Goal: Transaction & Acquisition: Purchase product/service

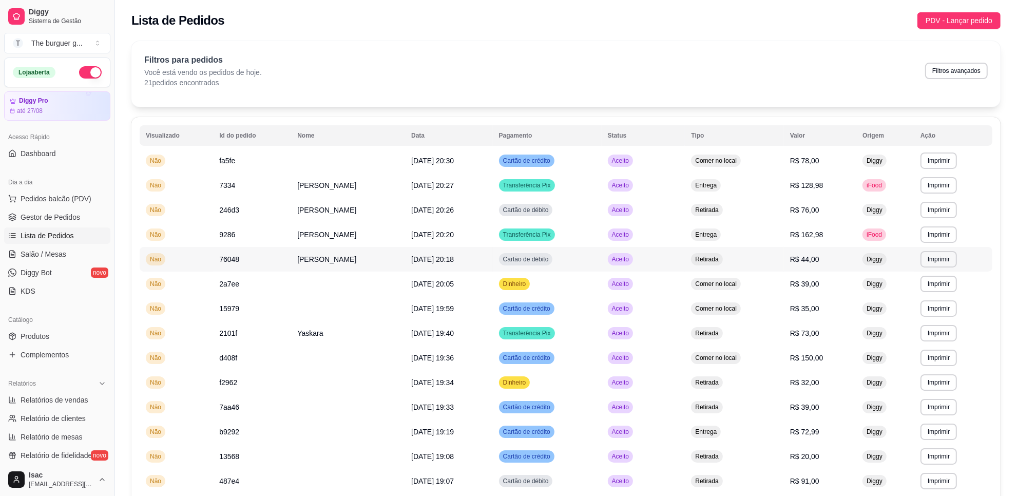
click at [783, 265] on td "Retirada" at bounding box center [734, 259] width 99 height 25
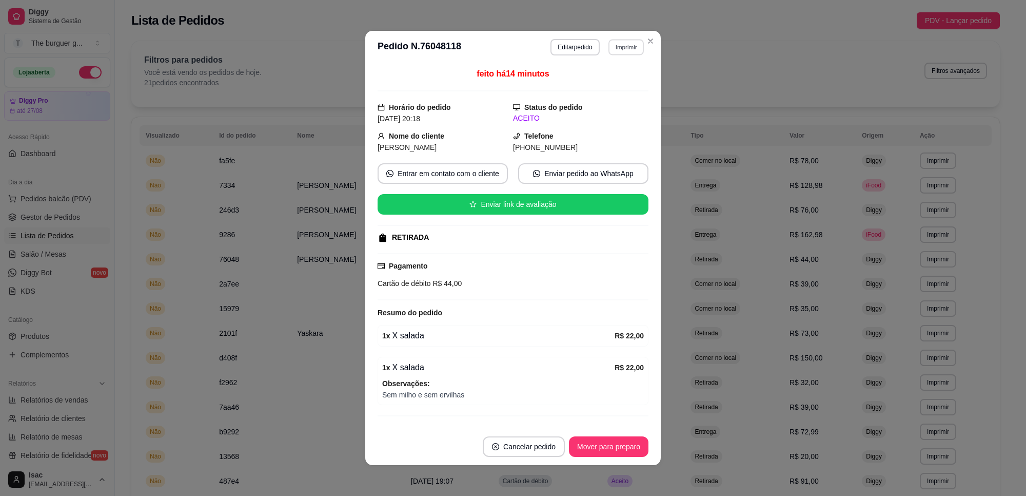
click at [617, 47] on button "Imprimir" at bounding box center [626, 47] width 35 height 16
click at [609, 83] on button "IMPRESSORA" at bounding box center [604, 83] width 74 height 16
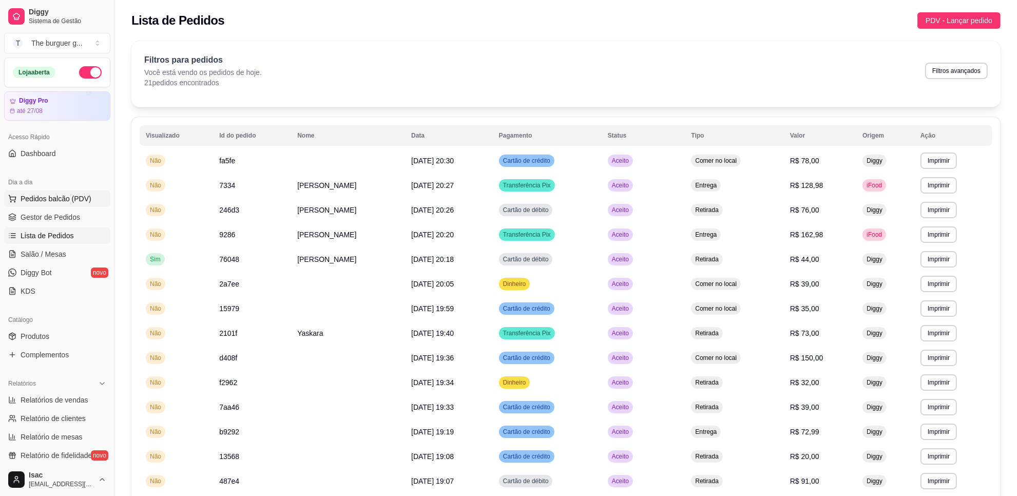
click at [49, 198] on span "Pedidos balcão (PDV)" at bounding box center [56, 198] width 71 height 10
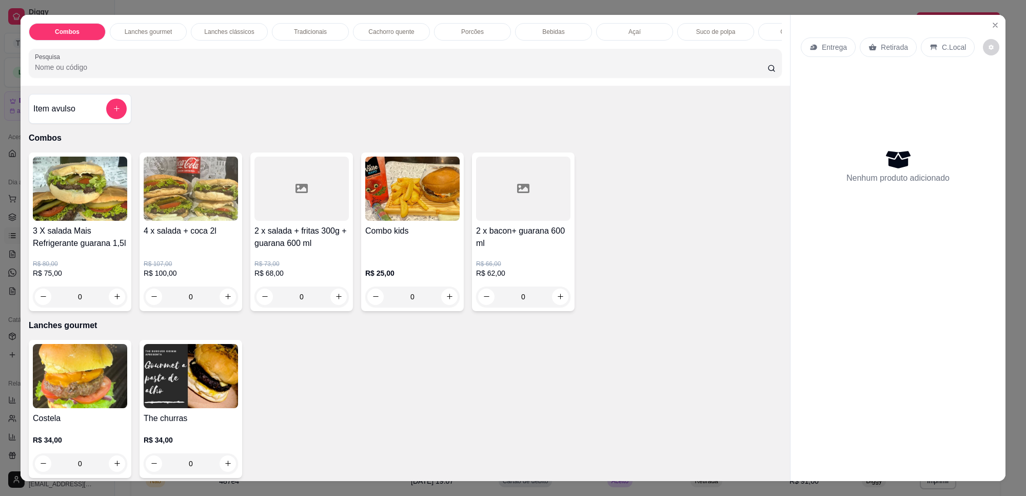
click at [472, 238] on div "2 x bacon+ guarana 600 ml R$ 66,00 R$ 62,00 0" at bounding box center [523, 231] width 103 height 159
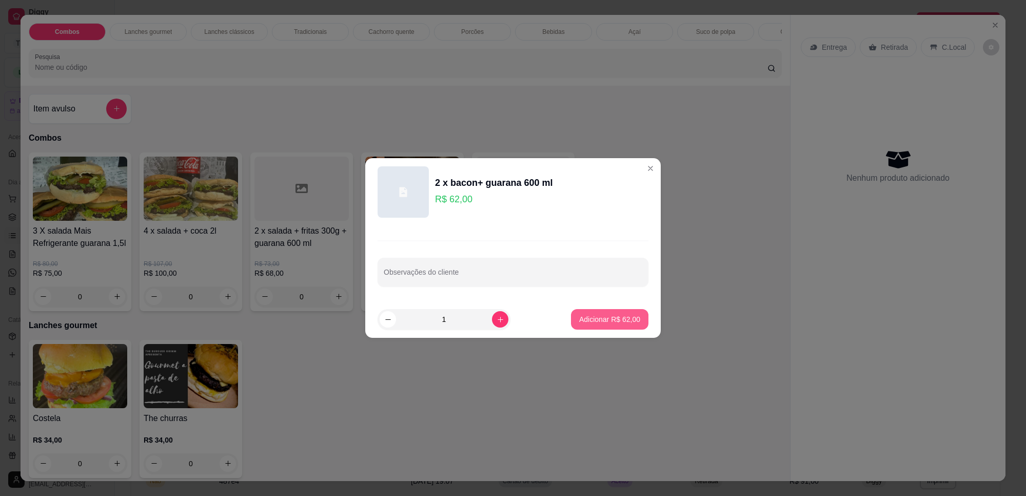
click at [571, 319] on button "Adicionar R$ 62,00" at bounding box center [609, 319] width 77 height 21
type input "1"
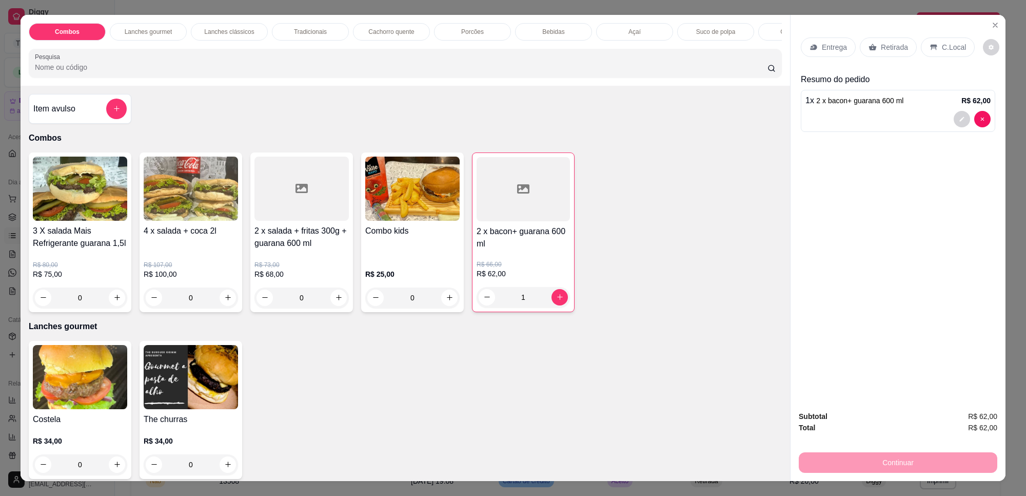
click at [943, 122] on div at bounding box center [898, 119] width 185 height 16
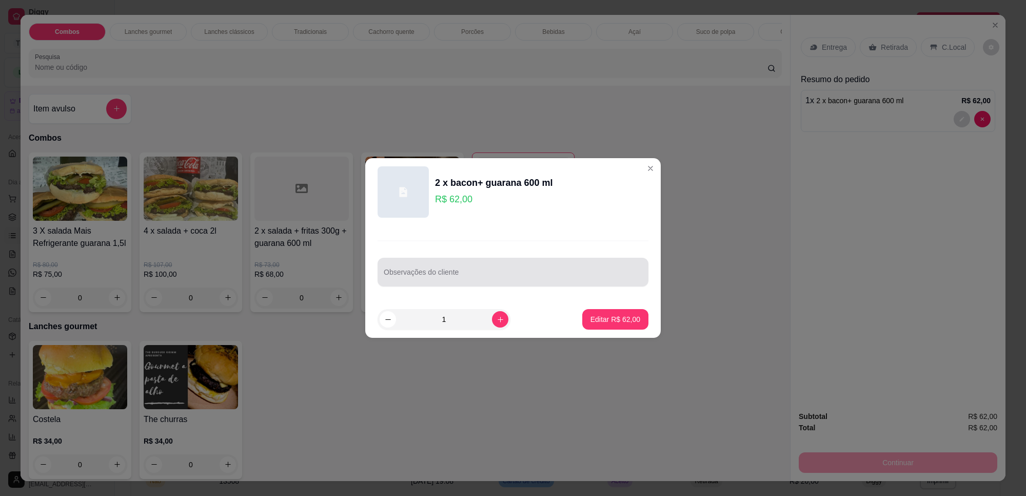
click at [420, 270] on div at bounding box center [513, 272] width 259 height 21
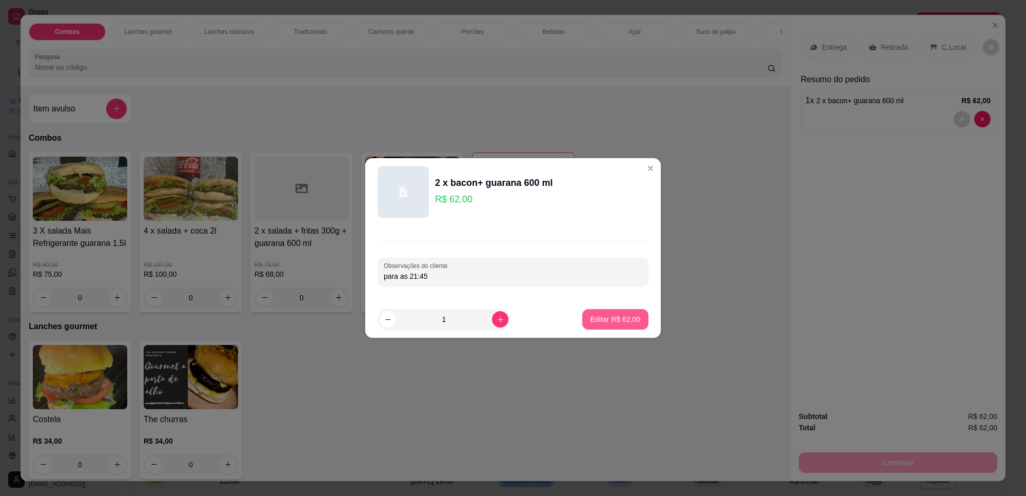
type input "para as 21:45"
click at [611, 317] on p "Editar R$ 62,00" at bounding box center [616, 319] width 50 height 10
type input "0"
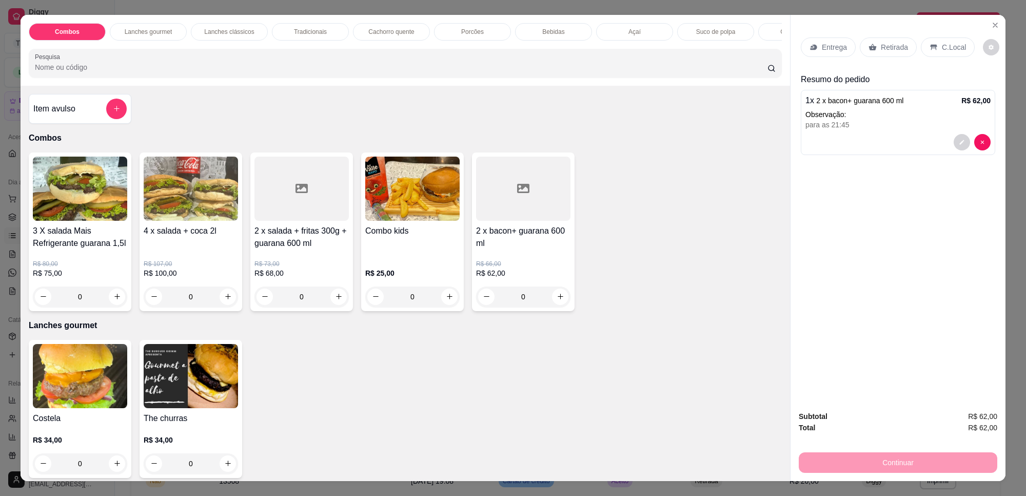
click at [896, 44] on p "Retirada" at bounding box center [894, 47] width 27 height 10
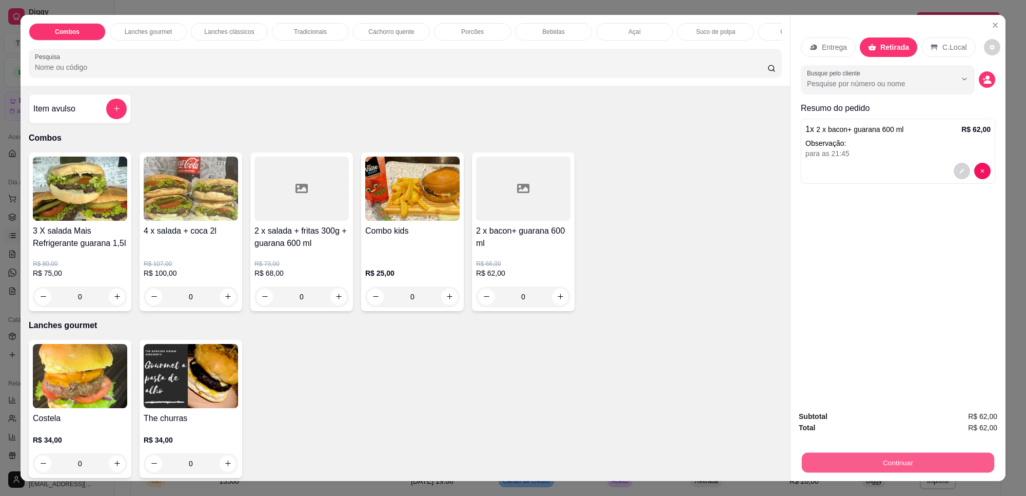
click at [868, 457] on button "Continuar" at bounding box center [898, 463] width 192 height 20
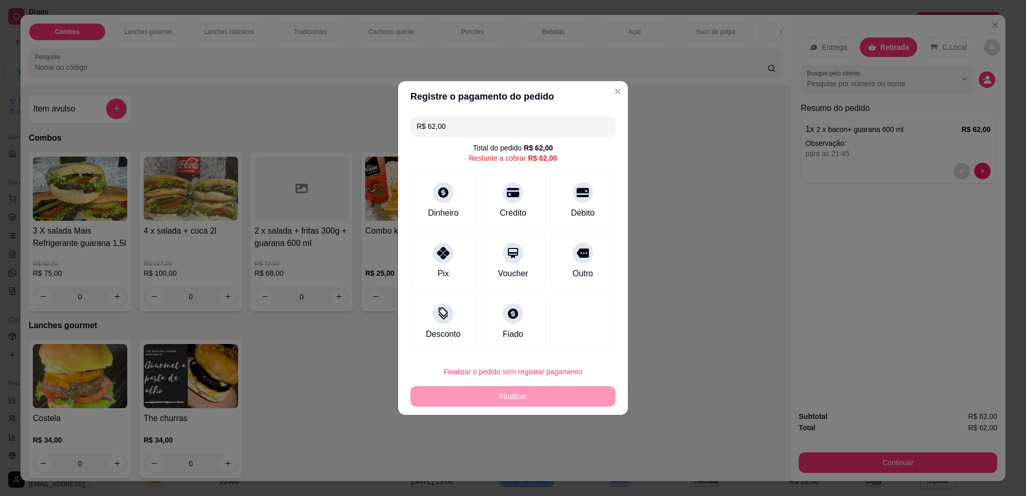
click at [494, 213] on div "Crédito" at bounding box center [513, 200] width 66 height 54
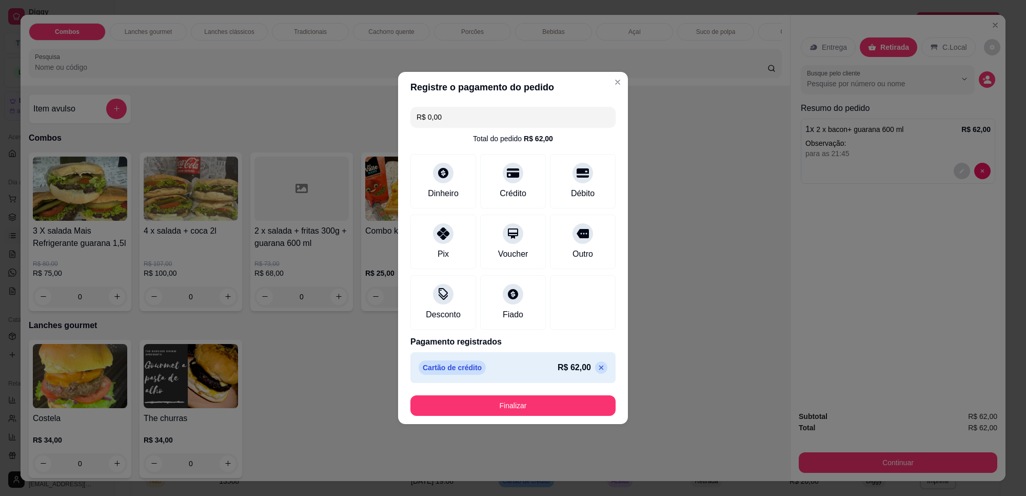
click at [438, 394] on footer "Finalizar" at bounding box center [513, 405] width 230 height 37
click at [440, 412] on button "Finalizar" at bounding box center [513, 406] width 199 height 20
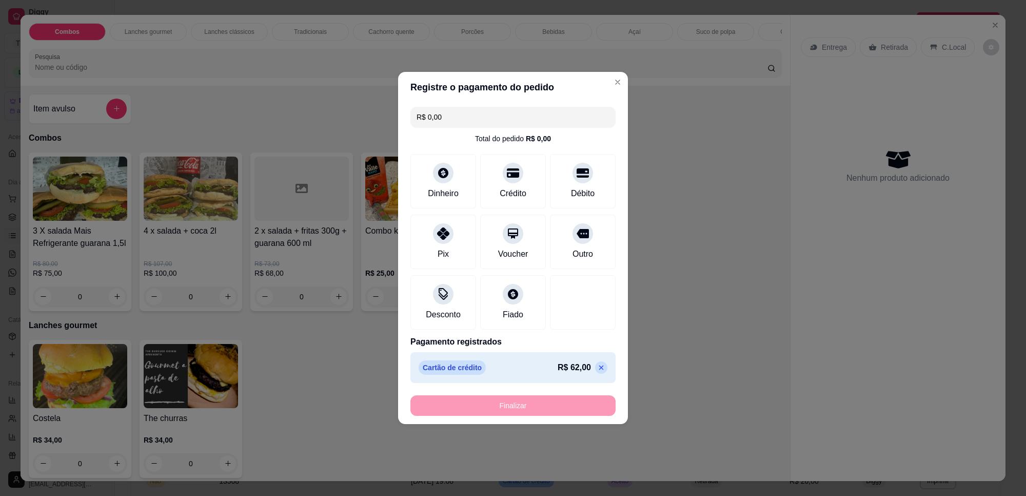
type input "-R$ 62,00"
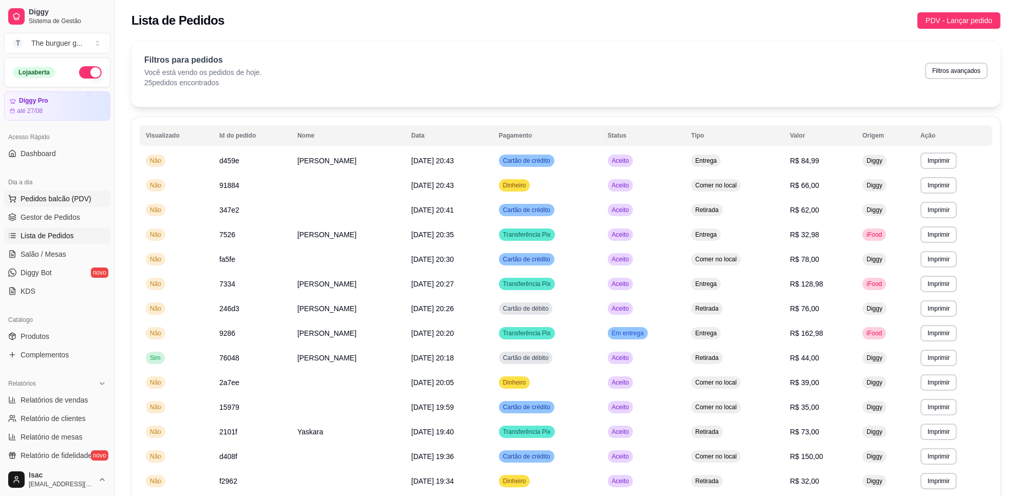
click at [81, 196] on span "Pedidos balcão (PDV)" at bounding box center [56, 198] width 71 height 10
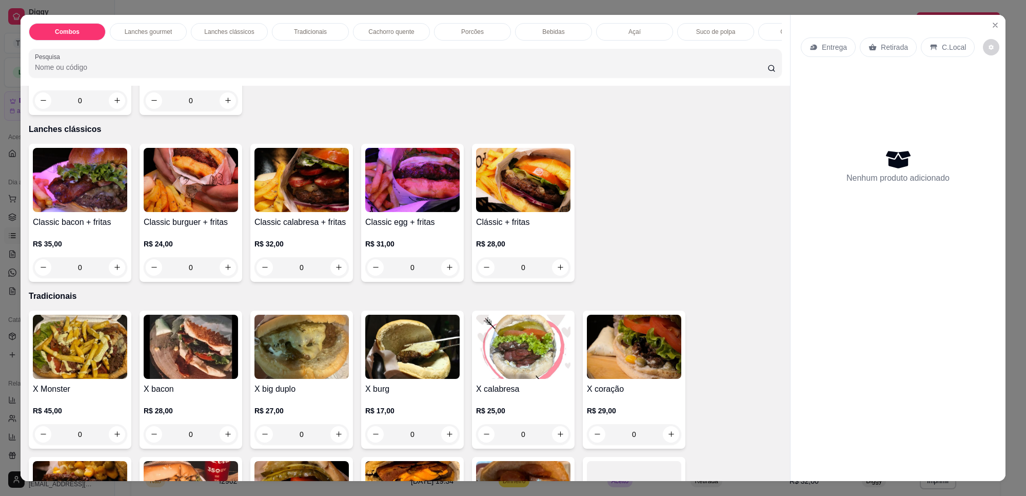
scroll to position [513, 0]
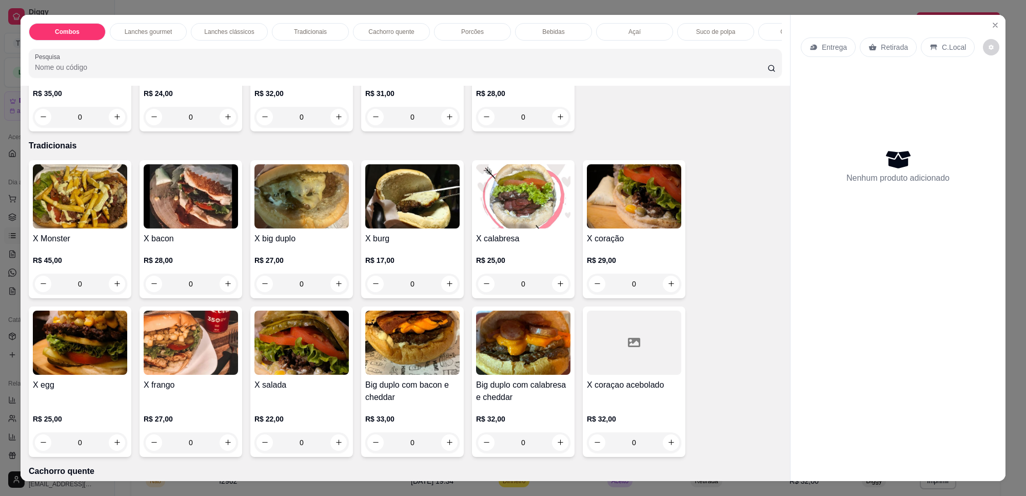
click at [386, 180] on div "X burg R$ 17,00 0" at bounding box center [412, 229] width 103 height 138
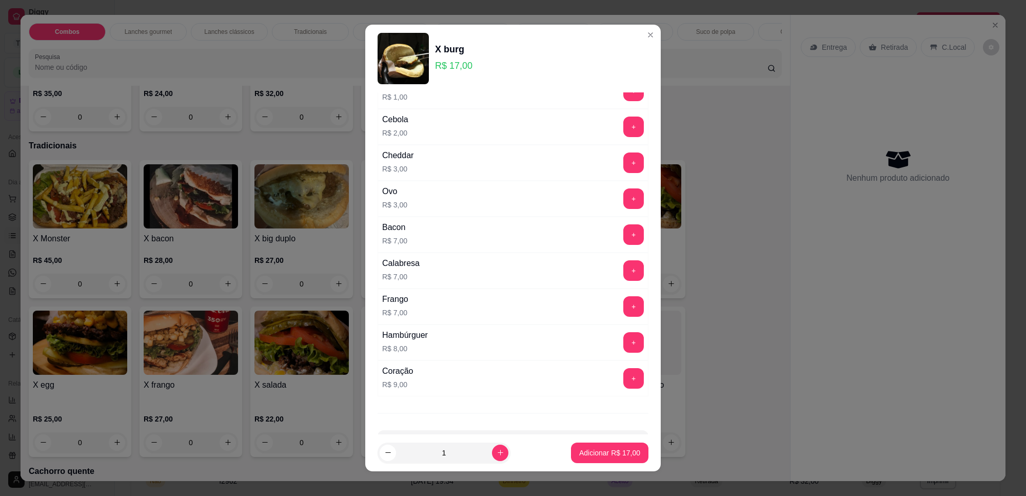
scroll to position [99, 0]
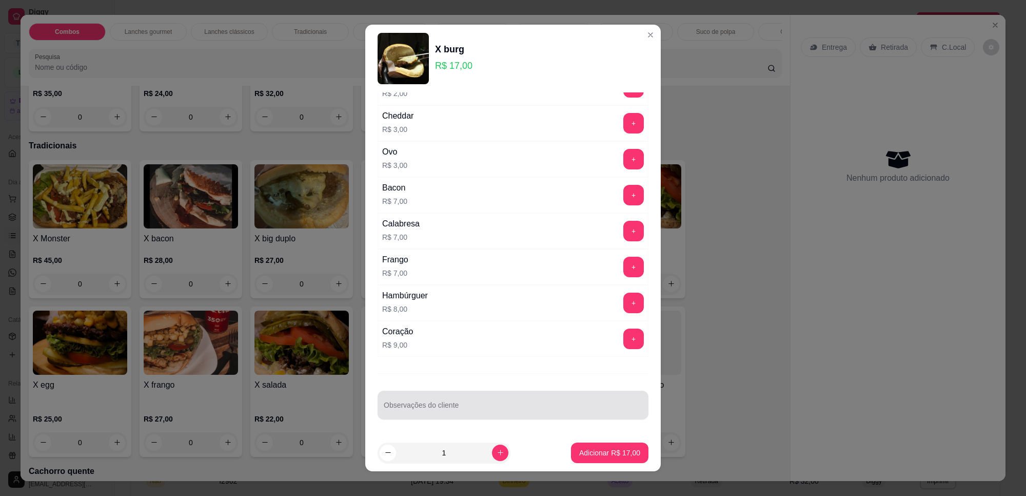
click at [418, 407] on input "Observações do cliente" at bounding box center [513, 409] width 259 height 10
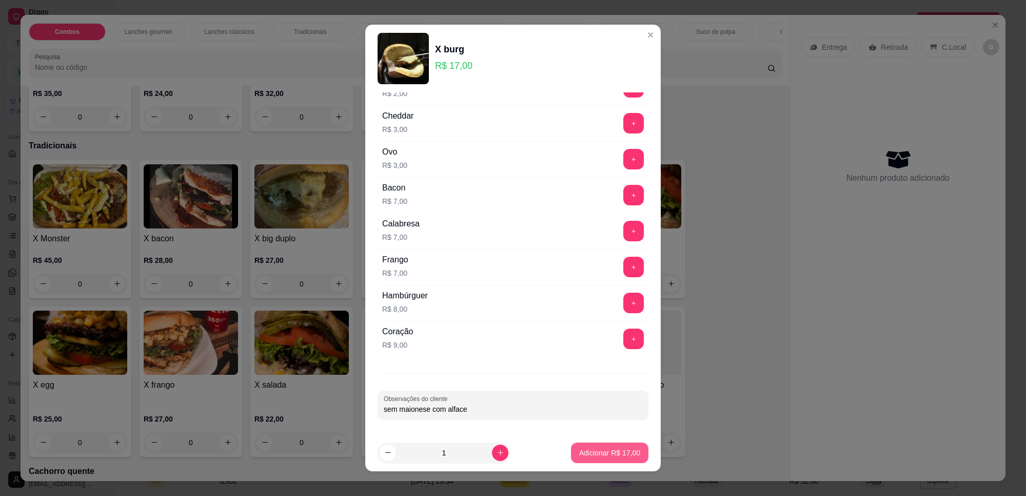
type input "sem maionese com alface"
click at [579, 452] on p "Adicionar R$ 17,00" at bounding box center [609, 453] width 61 height 10
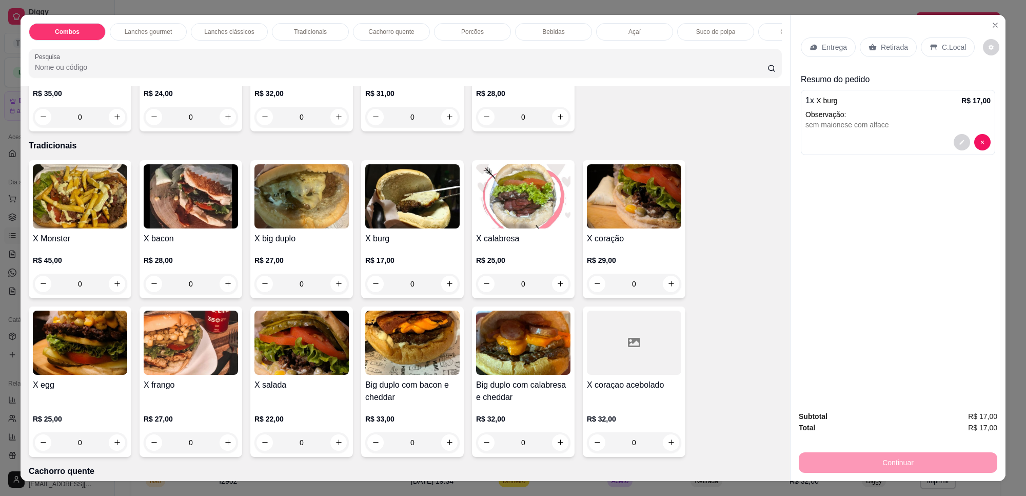
click at [207, 245] on h4 "X bacon" at bounding box center [191, 238] width 94 height 12
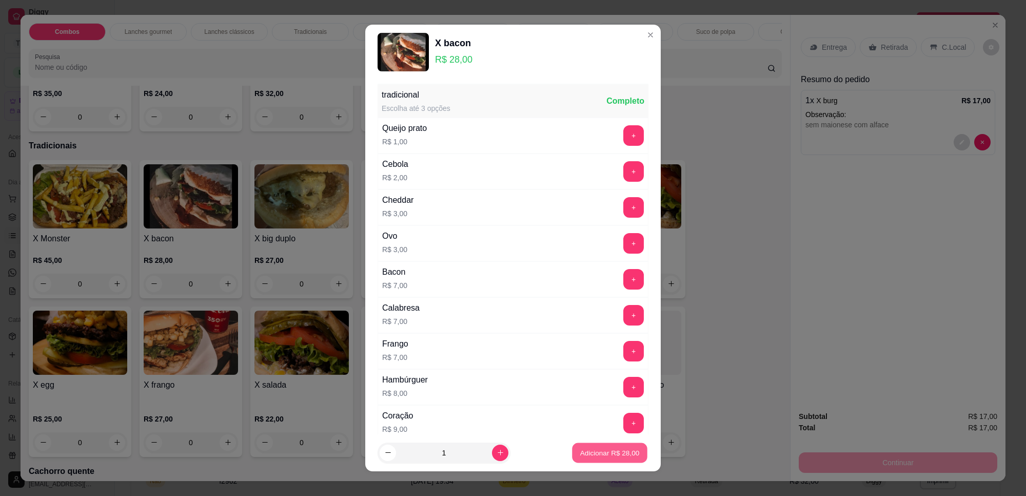
click at [623, 454] on p "Adicionar R$ 28,00" at bounding box center [610, 453] width 60 height 10
type input "1"
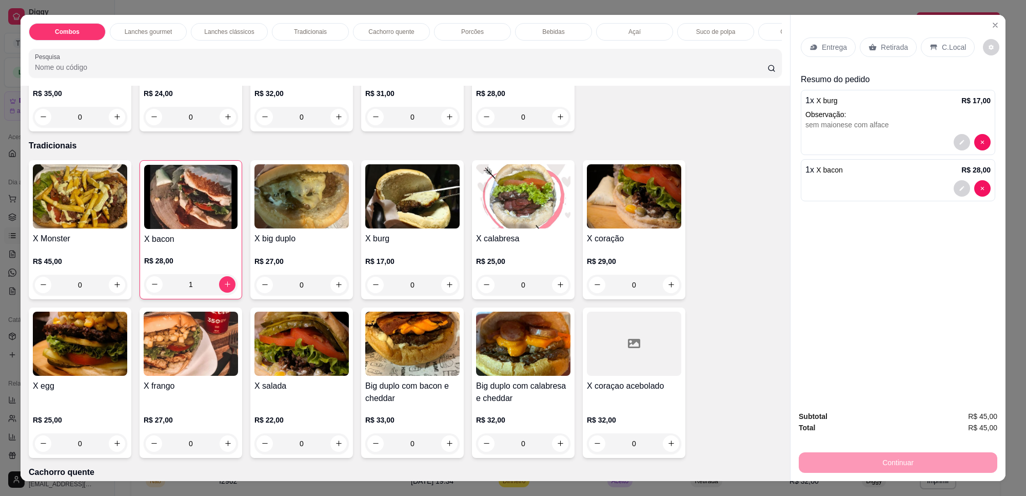
click at [550, 240] on div "X calabresa R$ 25,00 0" at bounding box center [523, 229] width 103 height 139
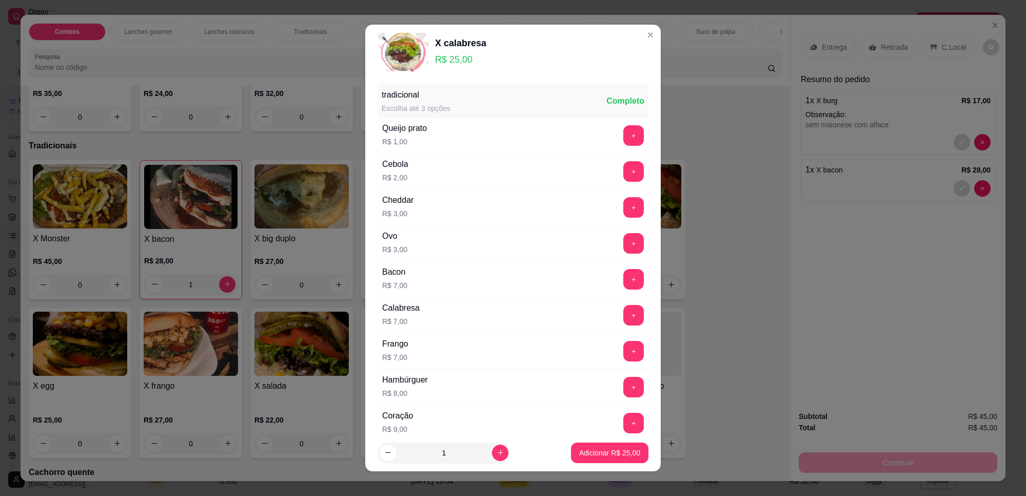
click at [619, 452] on p "Adicionar R$ 25,00" at bounding box center [609, 453] width 61 height 10
type input "1"
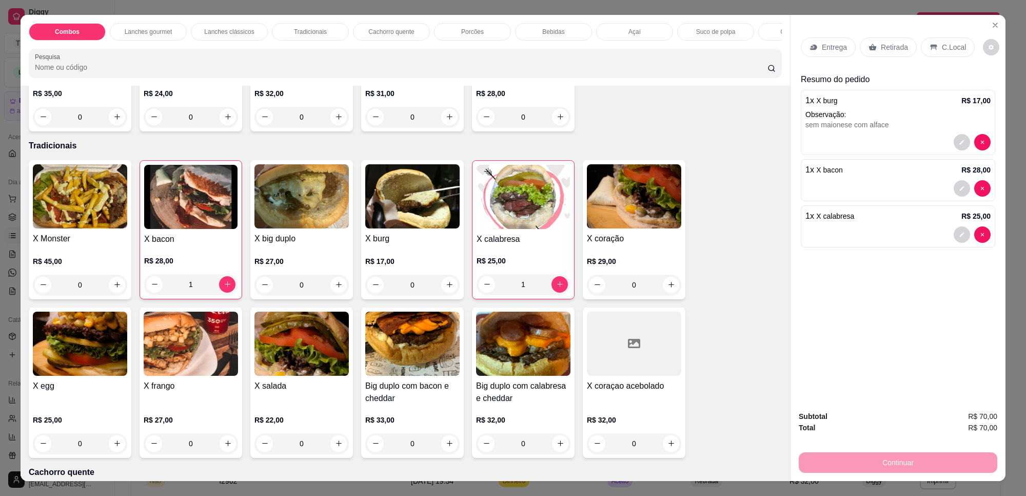
click at [575, 39] on div "Bebidas" at bounding box center [553, 31] width 77 height 17
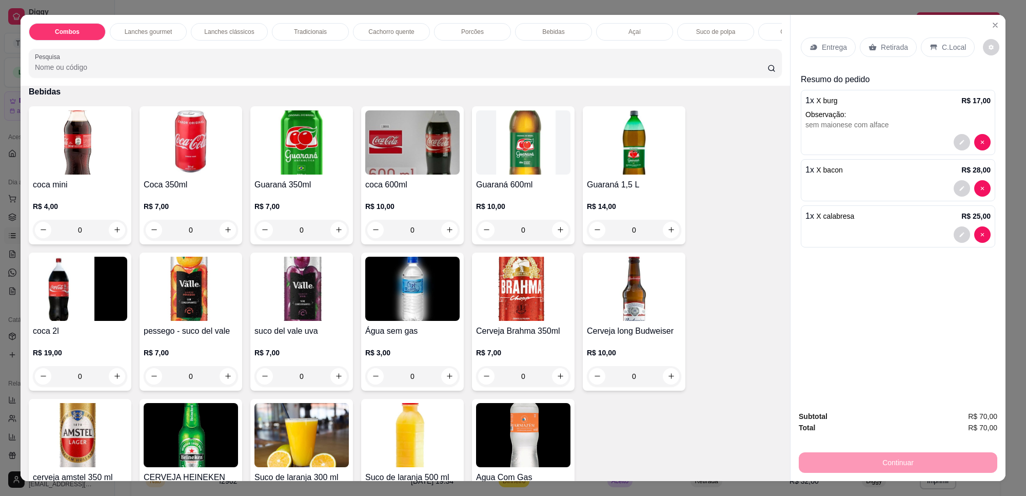
scroll to position [18, 0]
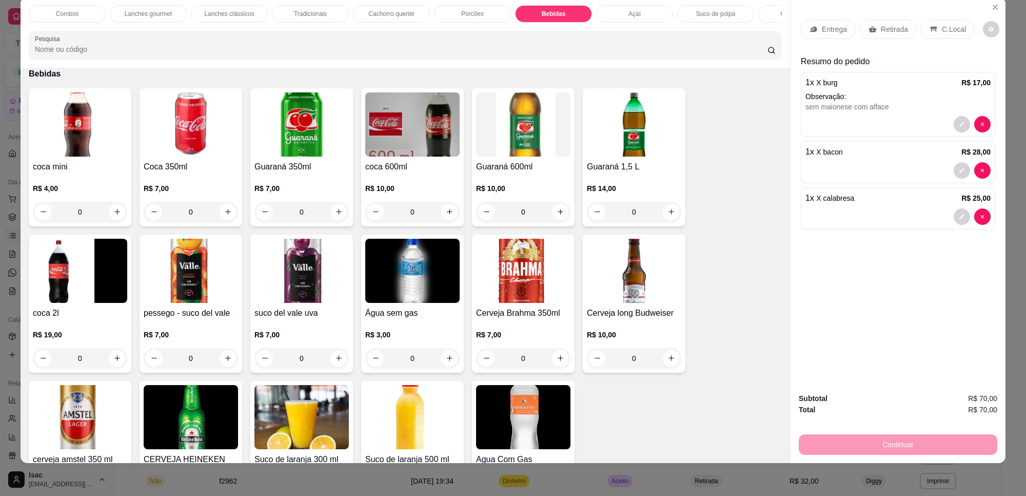
click at [65, 319] on h4 "coca 2l" at bounding box center [80, 313] width 94 height 12
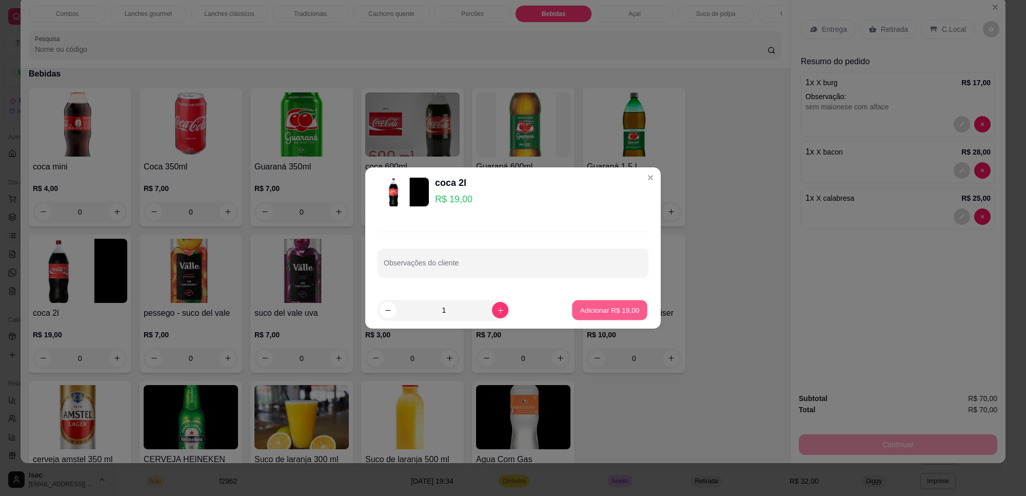
click at [572, 308] on button "Adicionar R$ 19,00" at bounding box center [609, 310] width 75 height 20
type input "1"
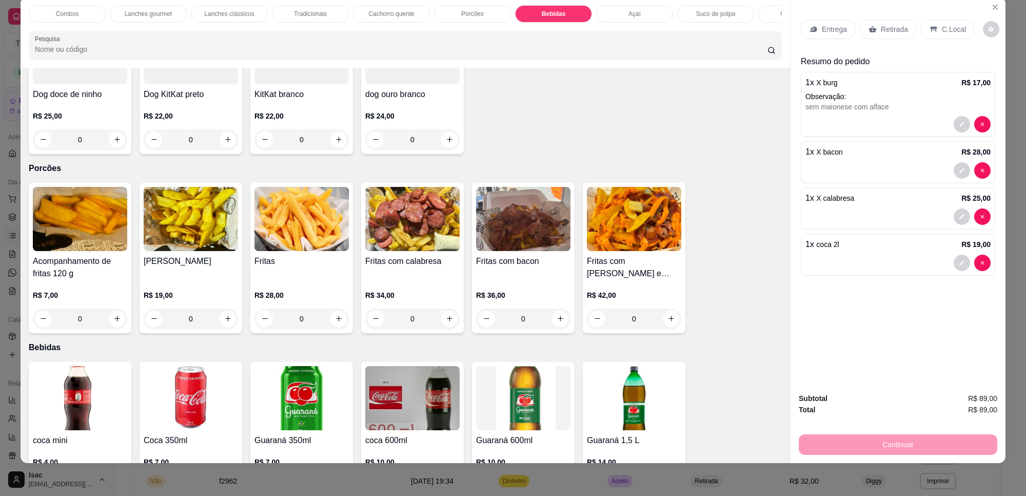
scroll to position [1065, 0]
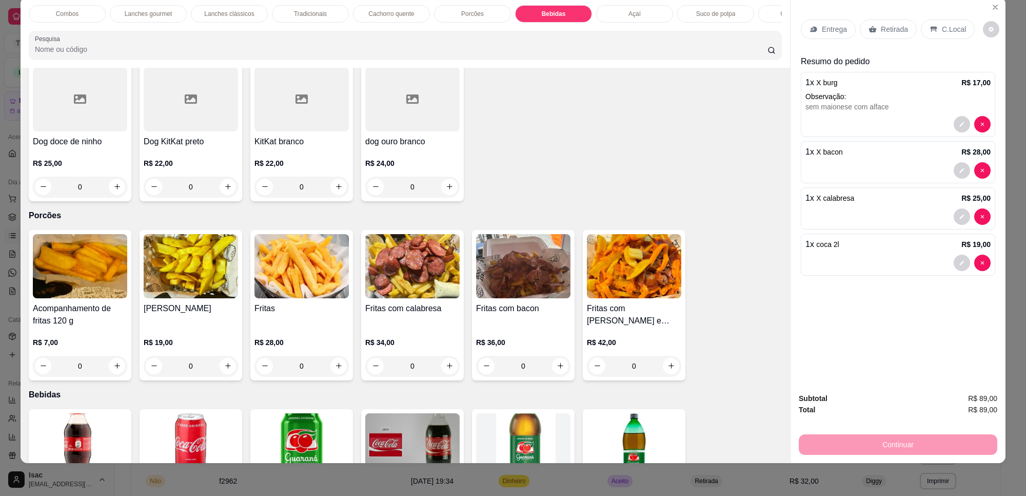
click at [99, 298] on img at bounding box center [80, 266] width 94 height 64
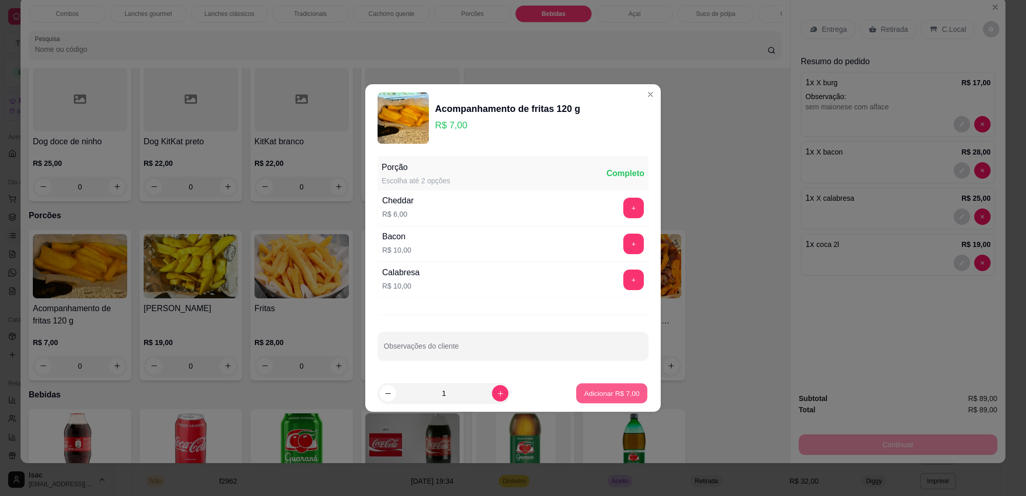
click at [616, 392] on p "Adicionar R$ 7,00" at bounding box center [611, 393] width 55 height 10
type input "1"
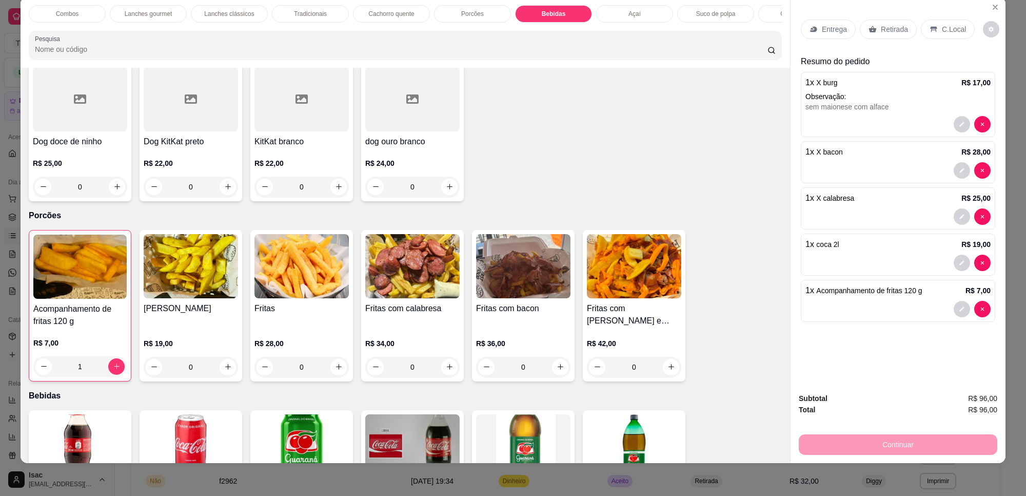
click at [885, 26] on p "Retirada" at bounding box center [894, 29] width 27 height 10
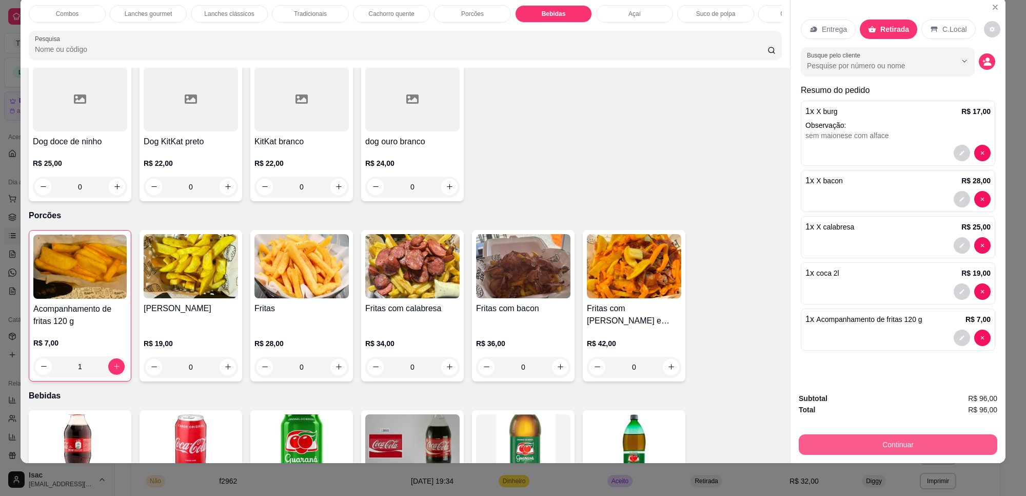
click at [872, 433] on div "Continuar" at bounding box center [898, 443] width 199 height 23
click at [831, 436] on button "Continuar" at bounding box center [898, 444] width 199 height 21
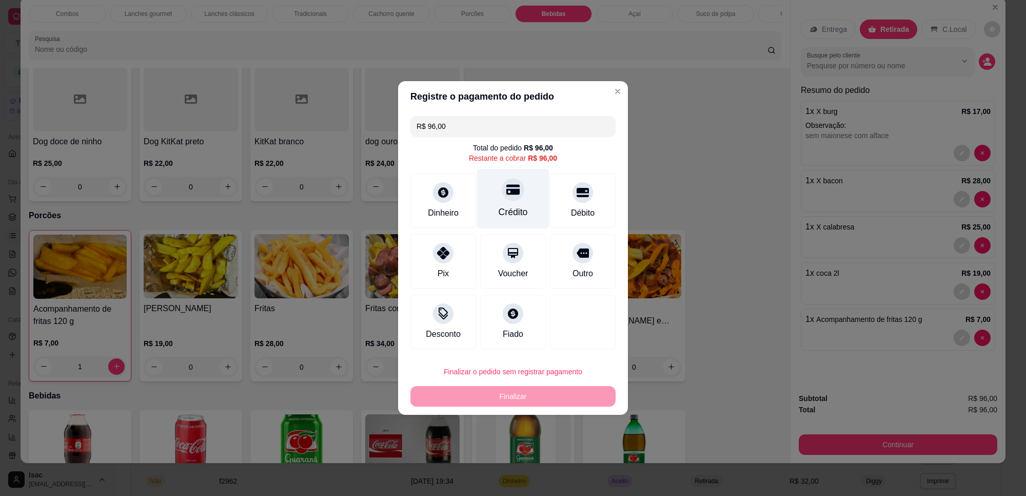
click at [497, 222] on div "Crédito" at bounding box center [513, 199] width 72 height 60
type input "R$ 0,00"
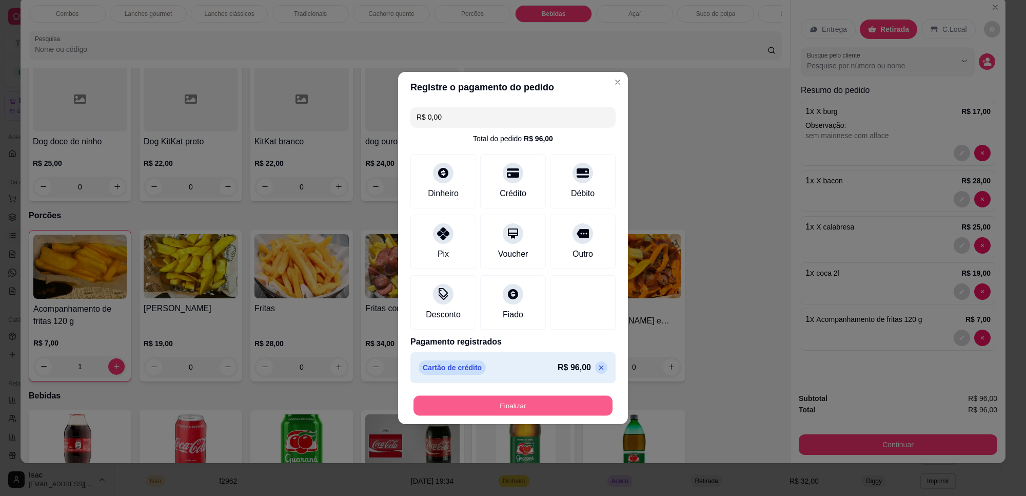
click at [545, 415] on button "Finalizar" at bounding box center [513, 406] width 199 height 20
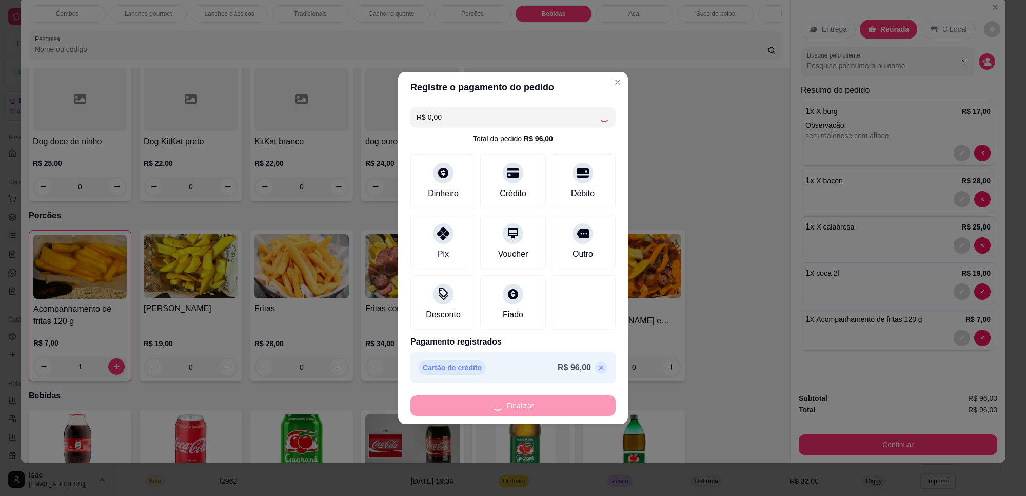
type input "0"
type input "-R$ 96,00"
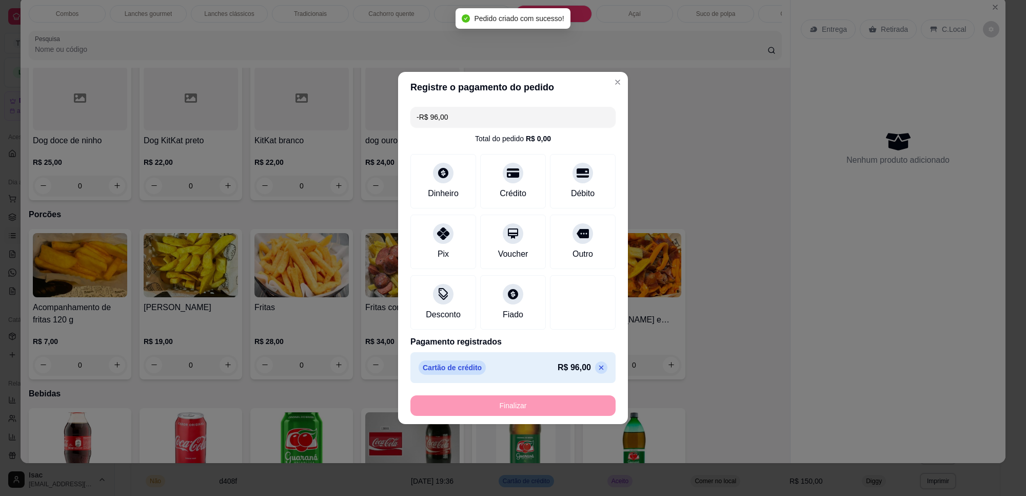
scroll to position [1063, 0]
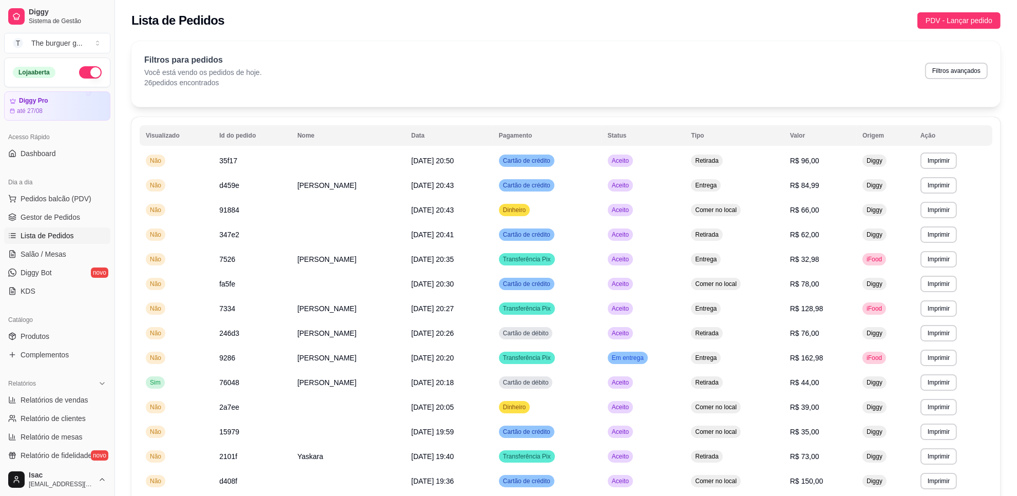
click at [694, 17] on div "Lista de Pedidos PDV - Lançar pedido" at bounding box center [565, 20] width 869 height 16
click at [72, 187] on div "Dia a dia" at bounding box center [57, 182] width 106 height 16
click at [73, 193] on button "Pedidos balcão (PDV)" at bounding box center [57, 198] width 106 height 16
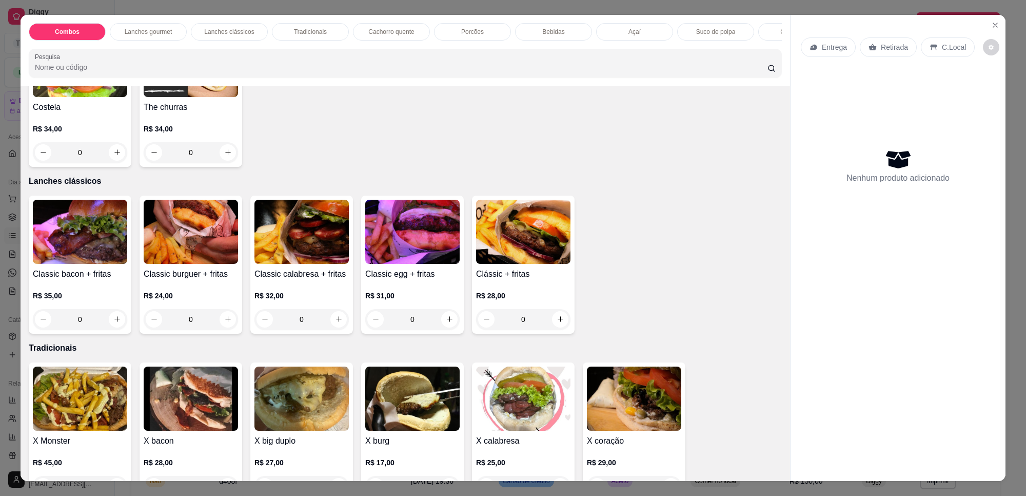
scroll to position [449, 0]
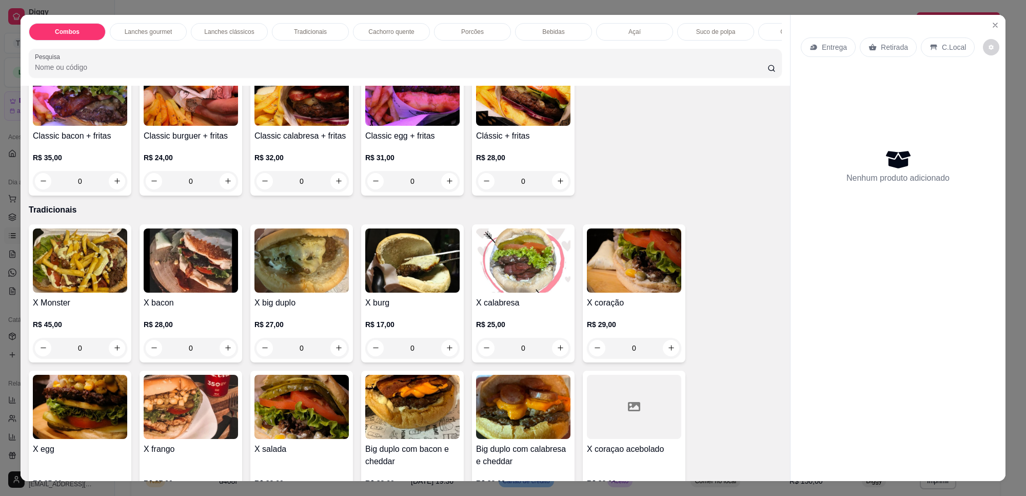
click at [270, 437] on img at bounding box center [302, 407] width 94 height 64
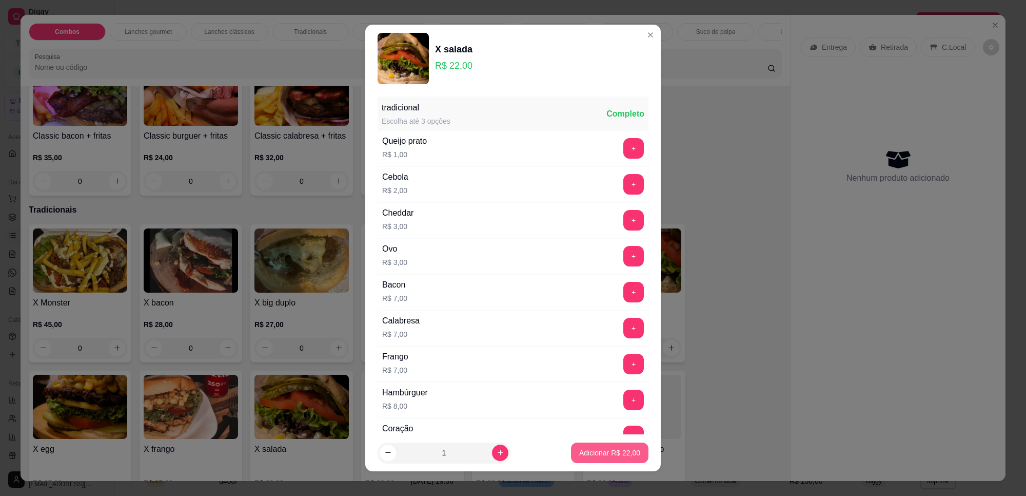
click at [595, 458] on button "Adicionar R$ 22,00" at bounding box center [609, 452] width 77 height 21
type input "1"
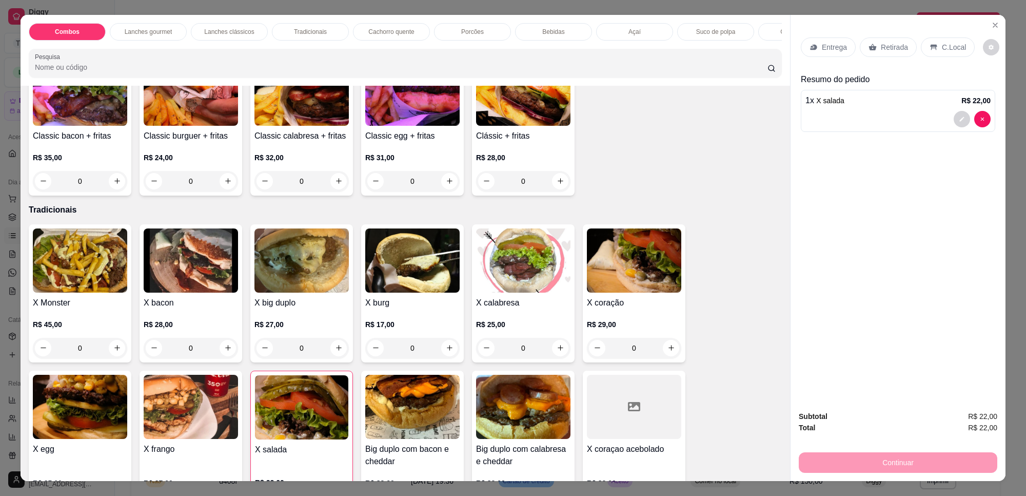
click at [947, 51] on p "C.Local" at bounding box center [954, 47] width 24 height 10
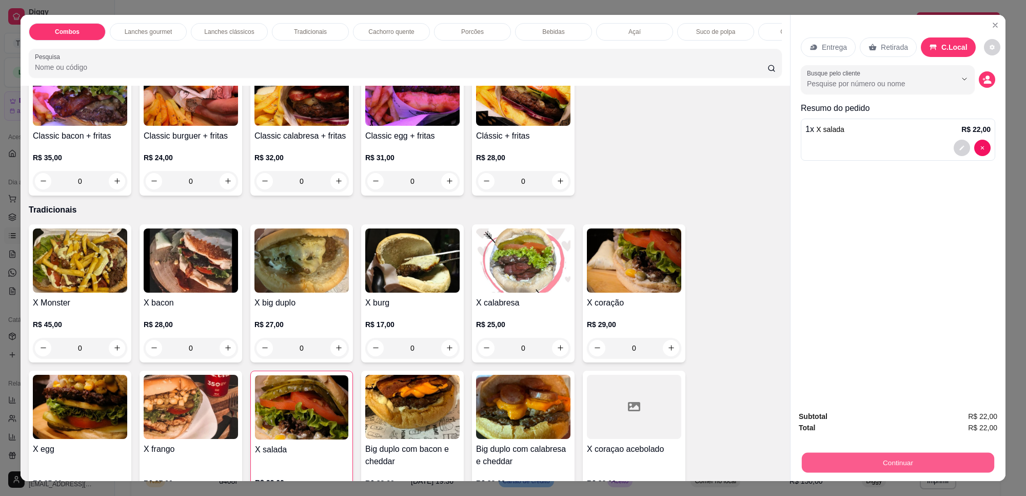
click at [833, 457] on button "Continuar" at bounding box center [898, 463] width 192 height 20
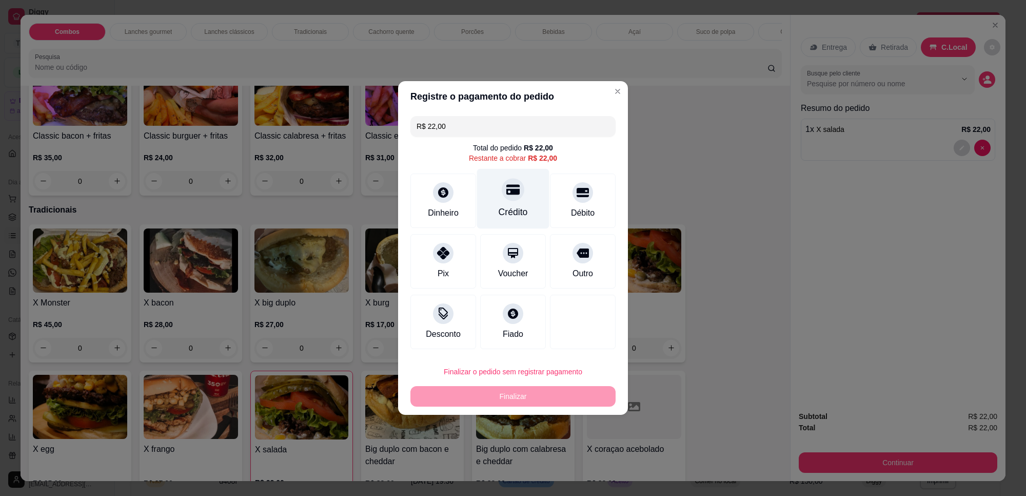
click at [489, 217] on div "Crédito" at bounding box center [513, 199] width 72 height 60
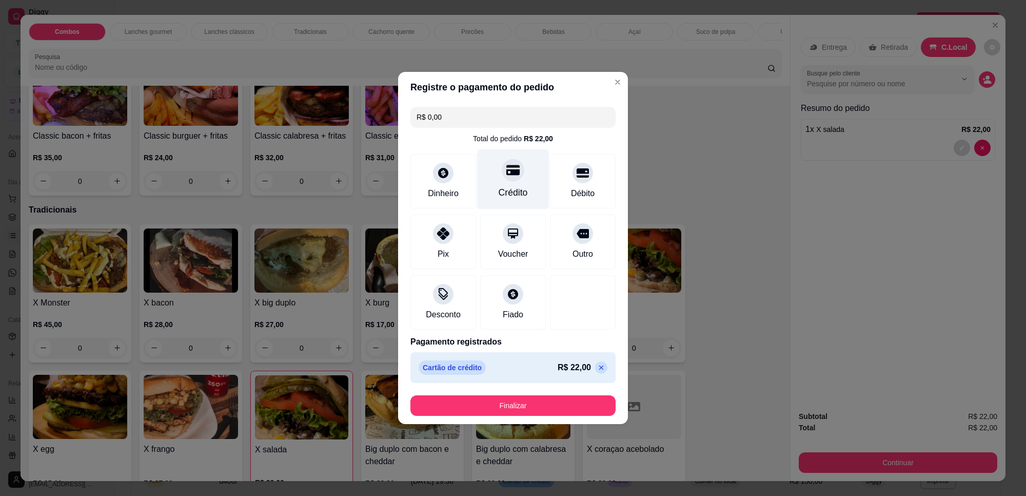
type input "R$ 0,00"
click at [502, 374] on section "Registre o pagamento do pedido R$ 0,00 Total do pedido R$ 22,00 Dinheiro Crédit…" at bounding box center [513, 248] width 230 height 352
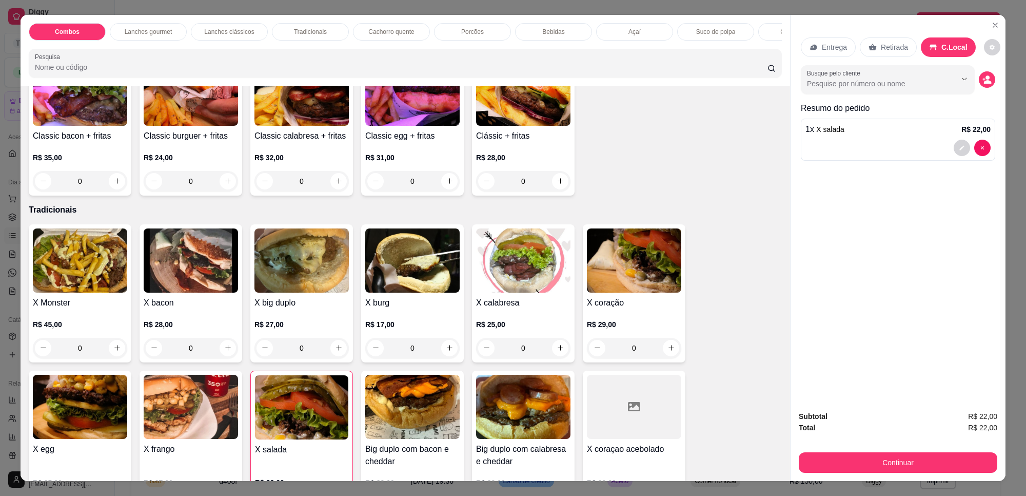
click at [547, 113] on img at bounding box center [523, 94] width 94 height 64
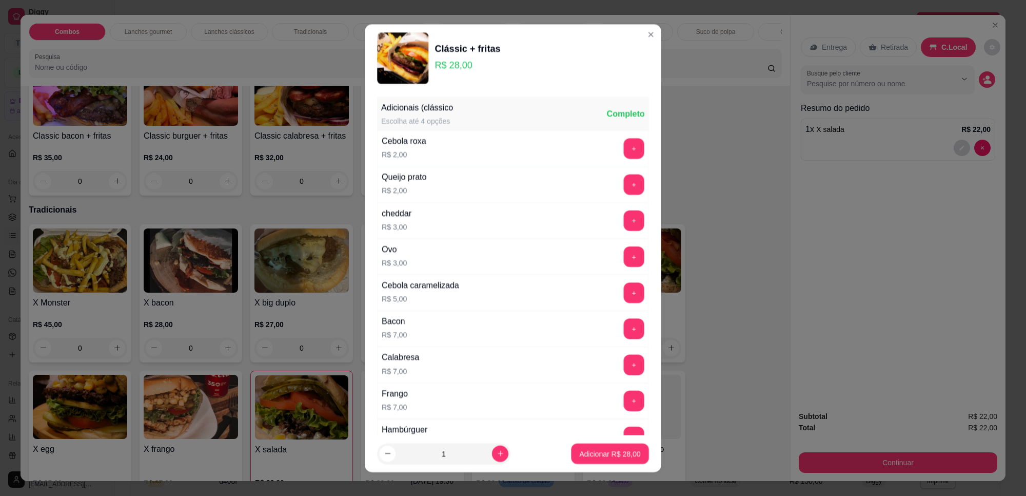
scroll to position [99, 0]
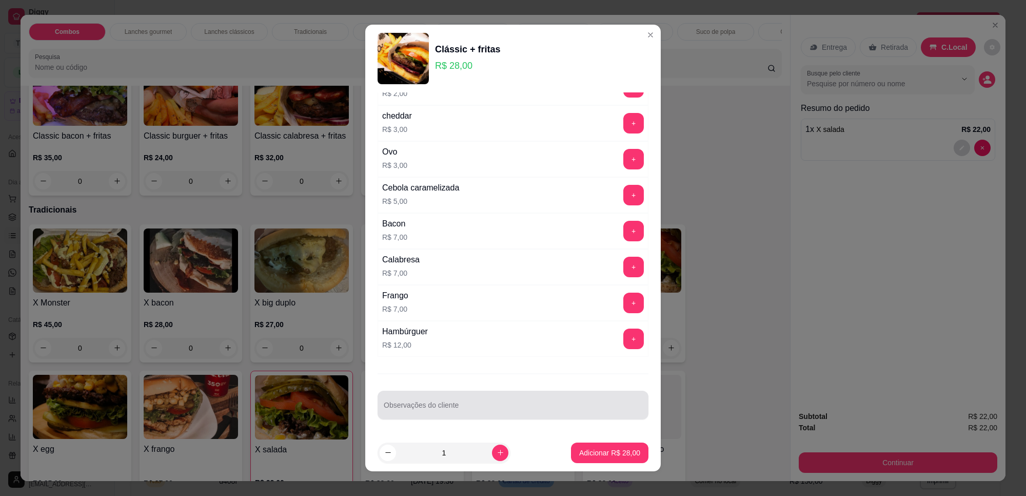
click at [503, 403] on div at bounding box center [513, 405] width 259 height 21
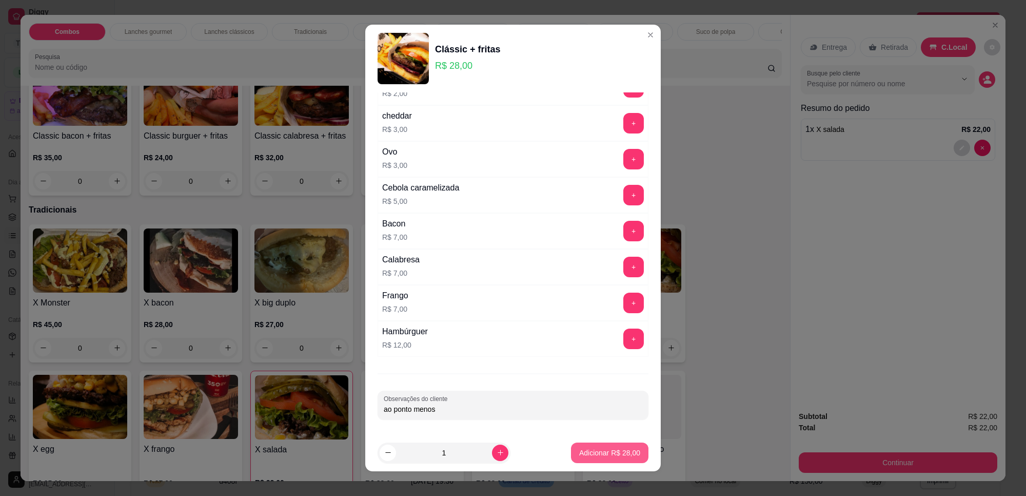
type input "ao ponto menos"
click at [605, 447] on button "Adicionar R$ 28,00" at bounding box center [609, 452] width 77 height 21
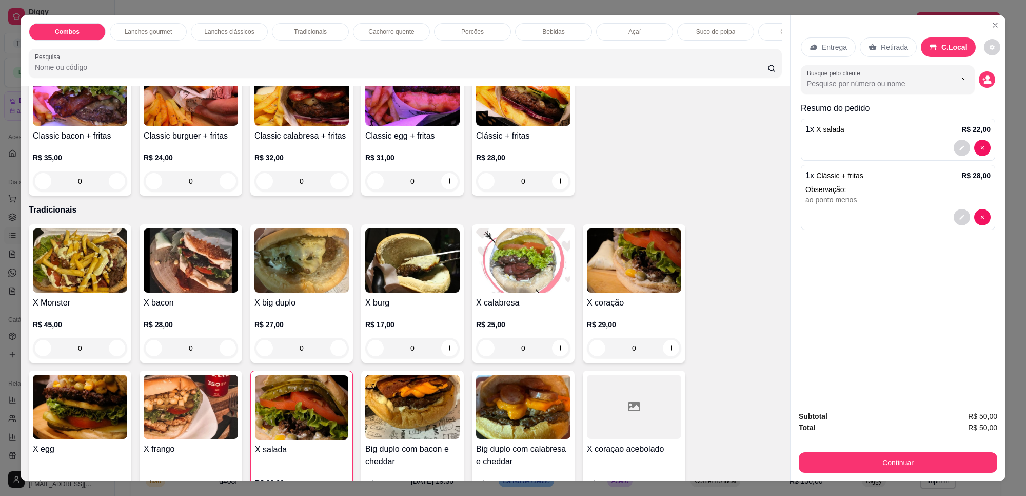
click at [827, 468] on button "Continuar" at bounding box center [898, 462] width 199 height 21
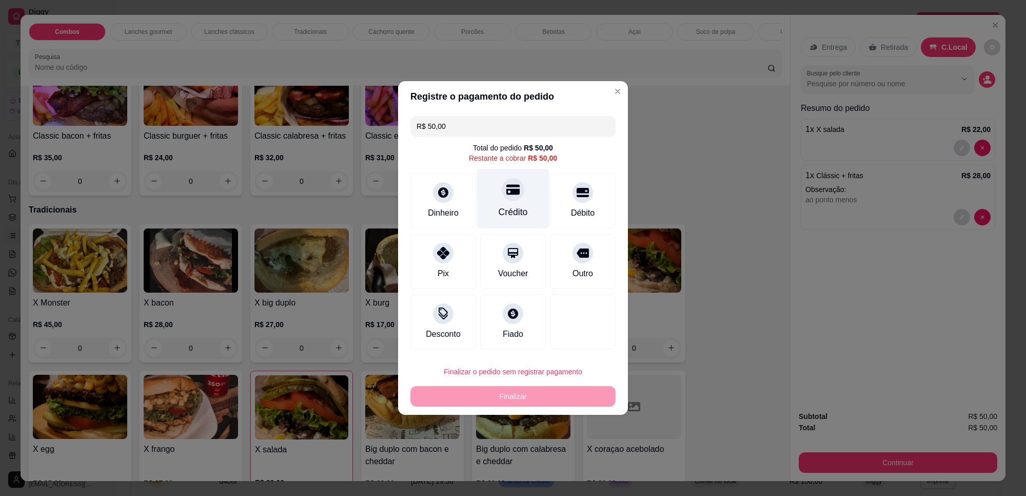
click at [502, 185] on div at bounding box center [513, 189] width 23 height 23
type input "R$ 0,00"
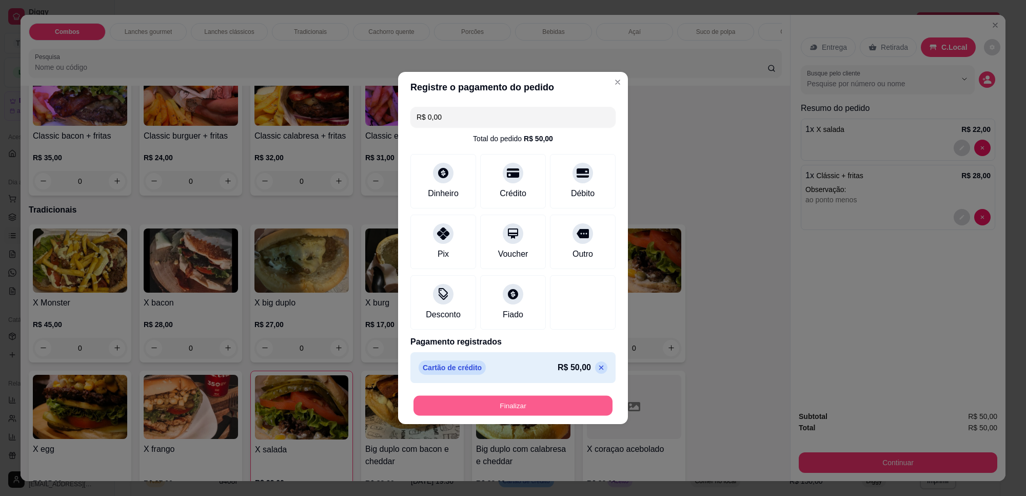
click at [557, 407] on button "Finalizar" at bounding box center [513, 406] width 199 height 20
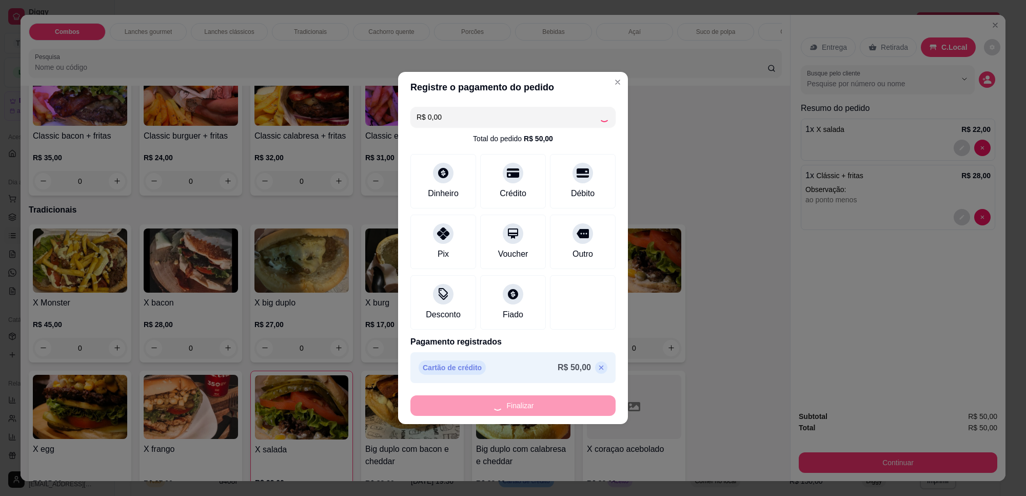
type input "0"
type input "-R$ 50,00"
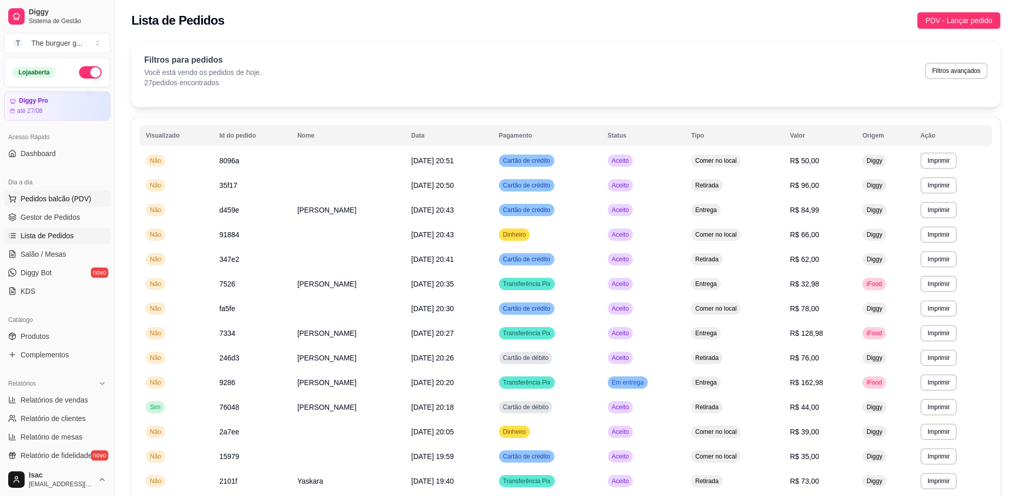
click at [77, 204] on span "Pedidos balcão (PDV)" at bounding box center [56, 198] width 71 height 10
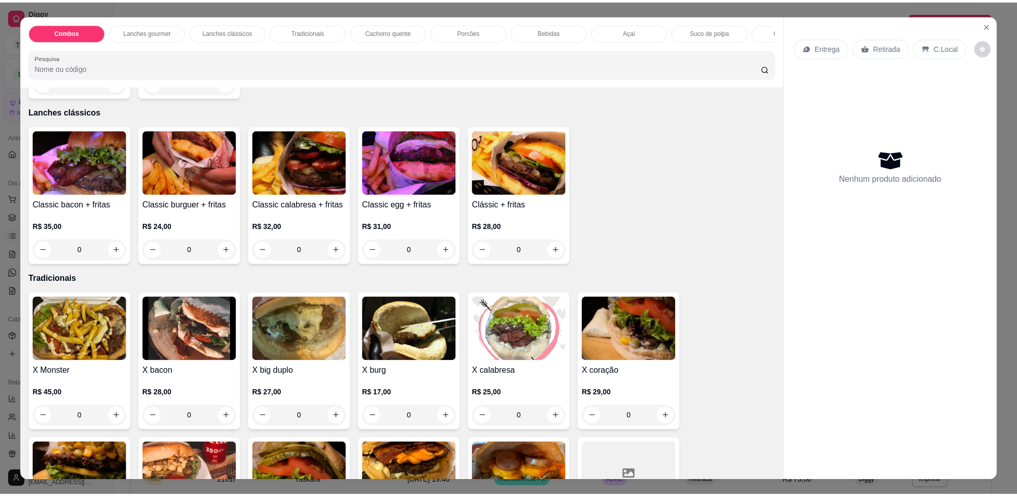
scroll to position [513, 0]
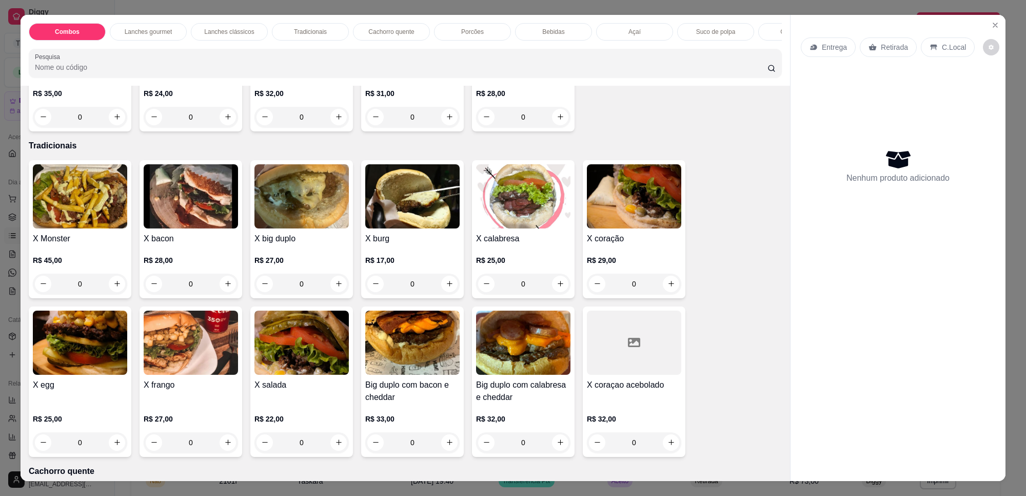
click at [308, 424] on p "R$ 22,00" at bounding box center [302, 419] width 94 height 10
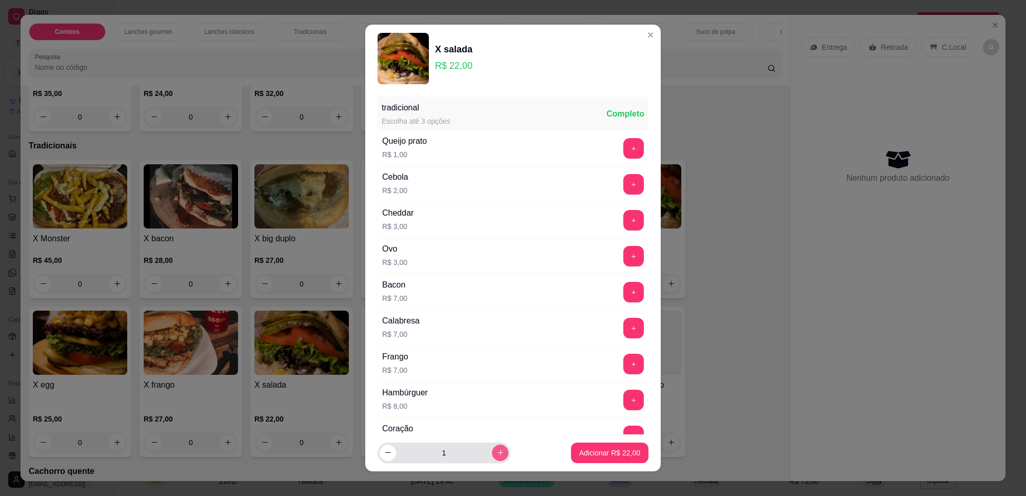
click at [497, 450] on icon "increase-product-quantity" at bounding box center [501, 453] width 8 height 8
type input "2"
click at [603, 452] on p "Adicionar R$ 44,00" at bounding box center [609, 453] width 61 height 10
type input "2"
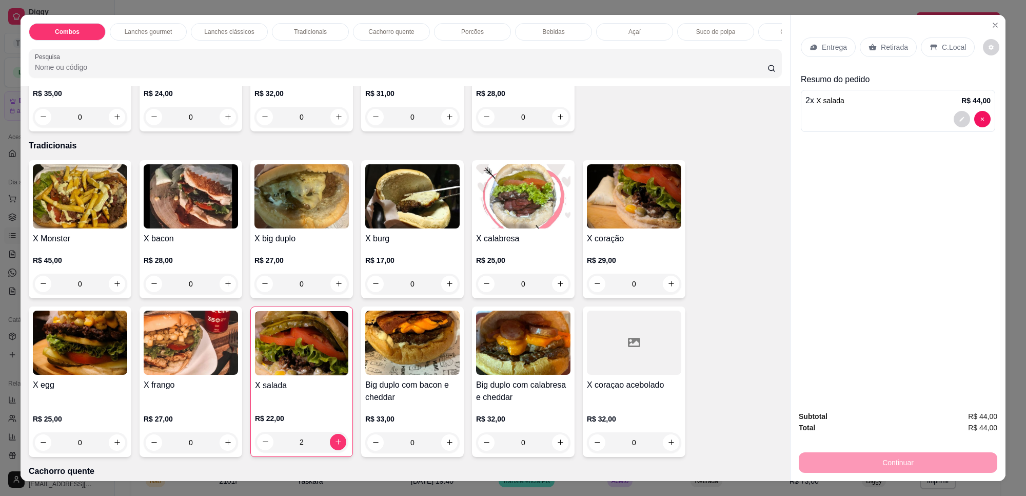
click at [866, 58] on div "Entrega Retirada C.Local" at bounding box center [898, 47] width 195 height 36
click at [881, 47] on p "Retirada" at bounding box center [894, 47] width 27 height 10
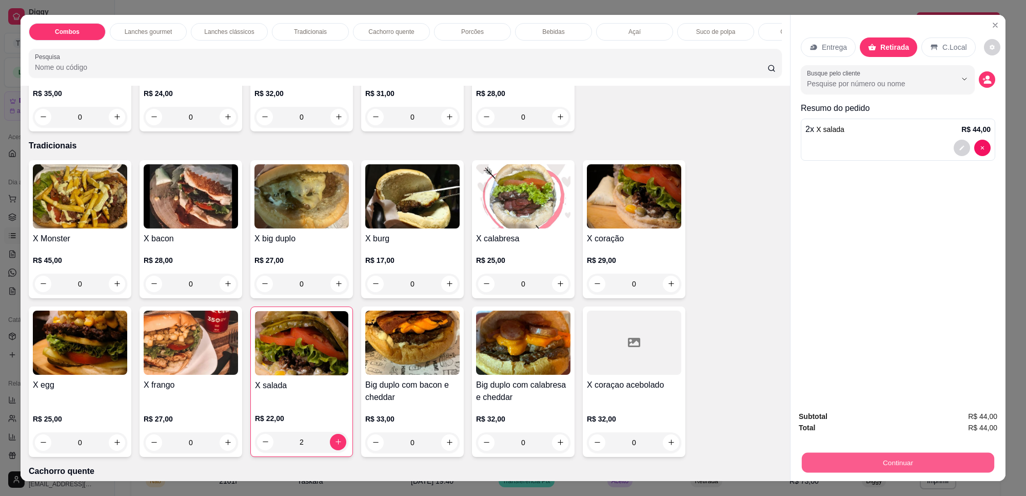
click at [883, 455] on button "Continuar" at bounding box center [898, 463] width 192 height 20
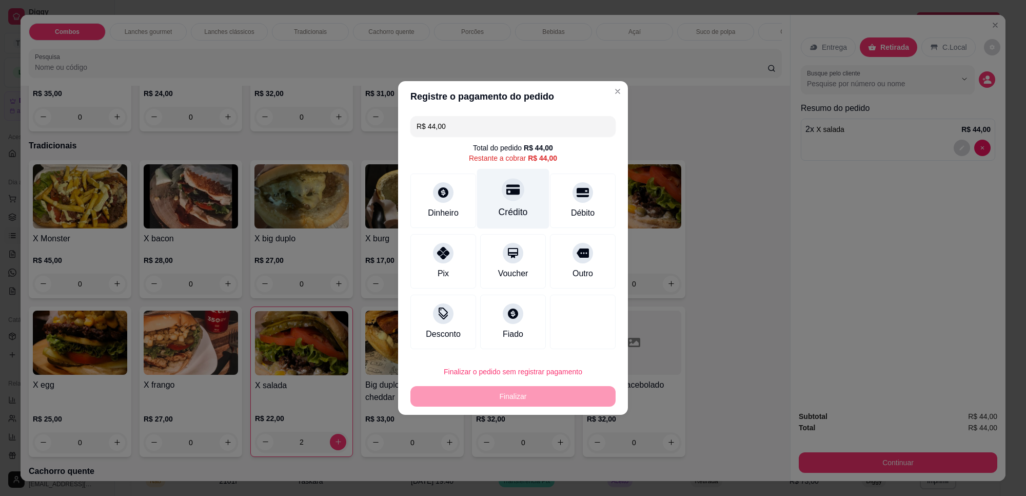
click at [537, 218] on div "Crédito" at bounding box center [513, 199] width 72 height 60
type input "R$ 0,00"
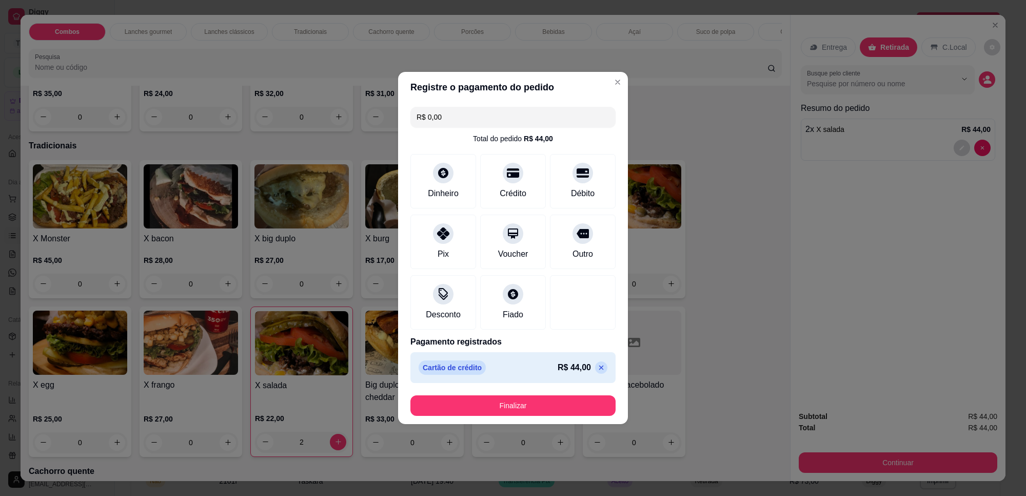
click at [560, 418] on footer "Finalizar" at bounding box center [513, 405] width 230 height 37
click at [562, 417] on footer "Finalizar" at bounding box center [513, 405] width 230 height 37
click at [565, 404] on button "Finalizar" at bounding box center [513, 406] width 199 height 20
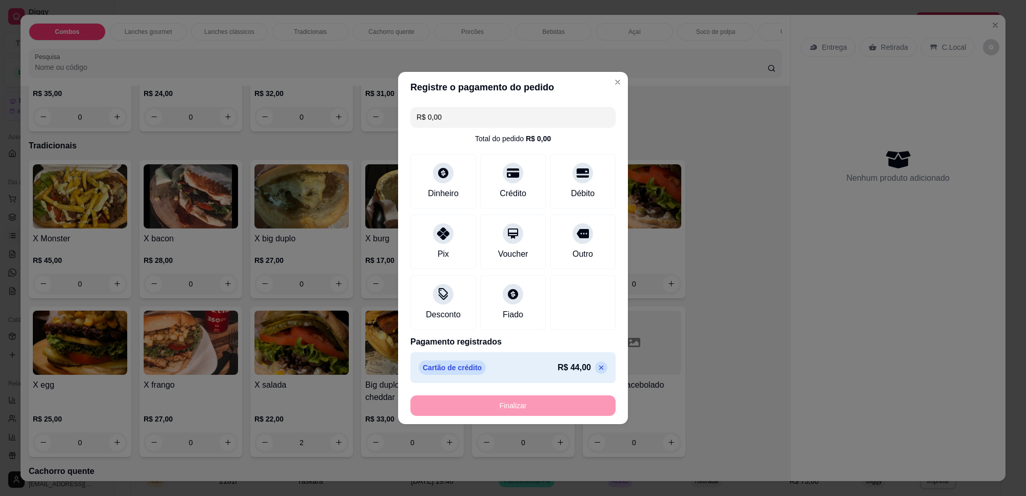
type input "0"
type input "-R$ 44,00"
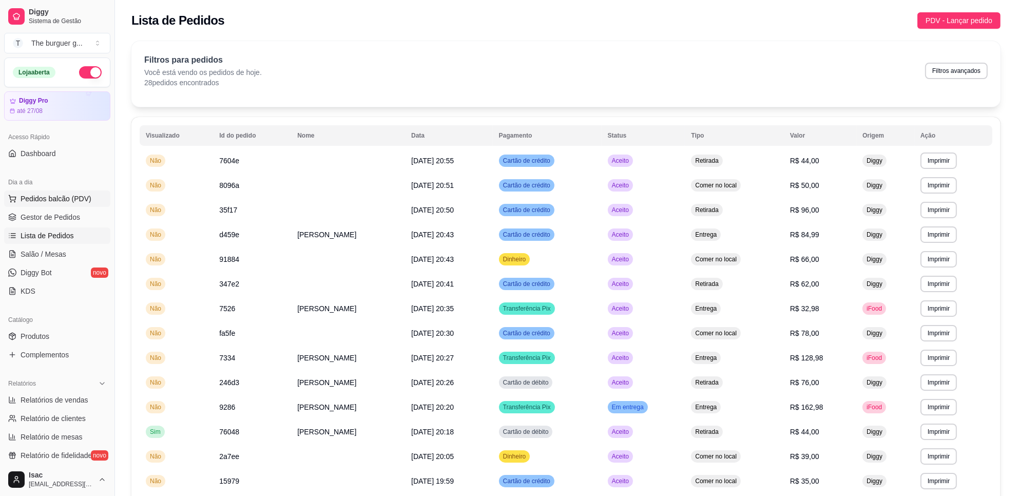
click at [90, 196] on button "Pedidos balcão (PDV)" at bounding box center [57, 198] width 106 height 16
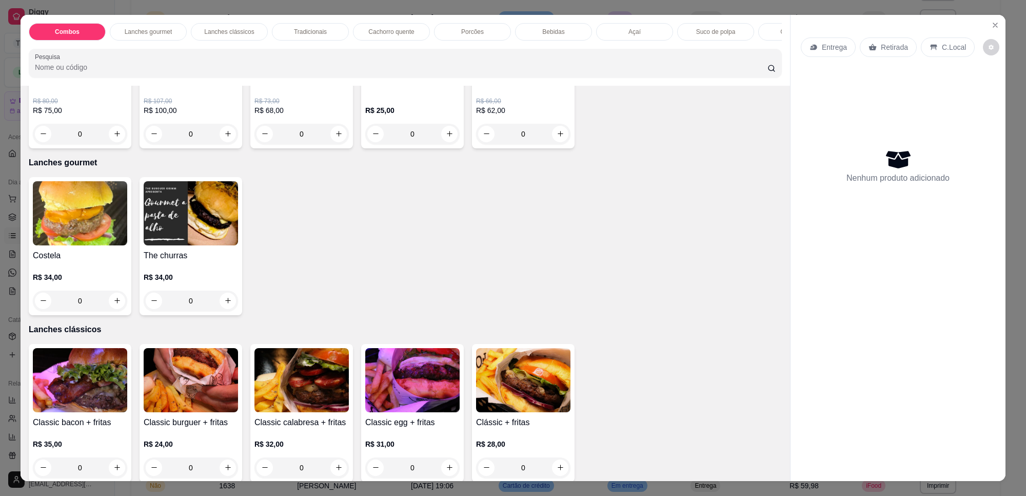
scroll to position [192, 0]
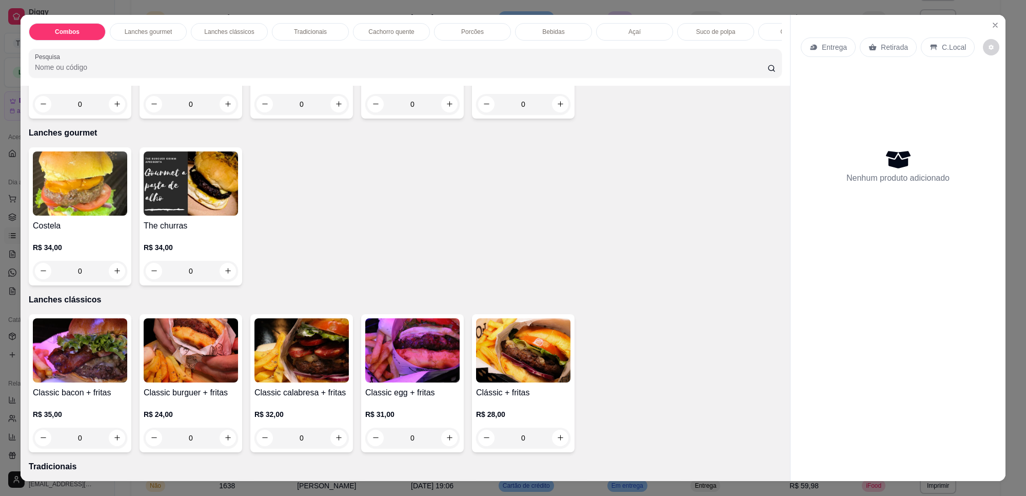
click at [54, 419] on p "R$ 35,00" at bounding box center [80, 414] width 94 height 10
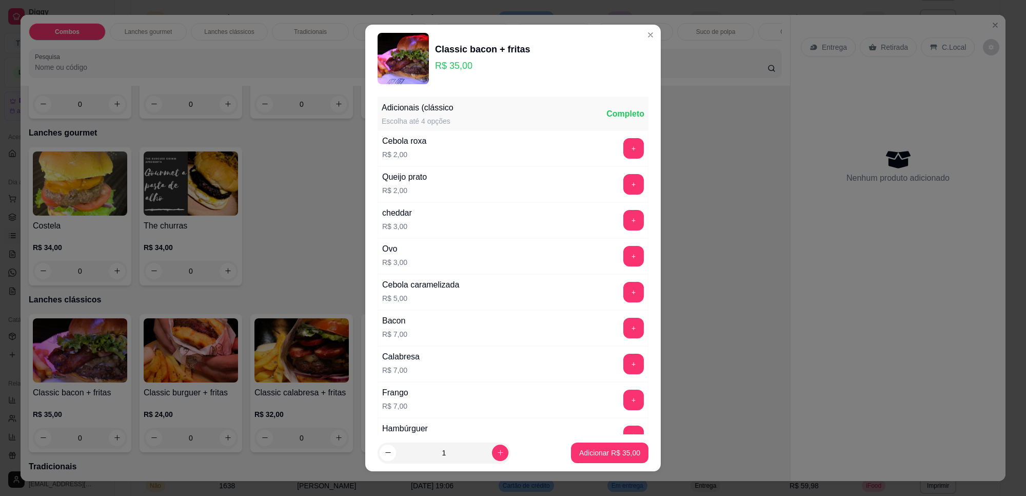
click at [609, 445] on button "Adicionar R$ 35,00" at bounding box center [609, 452] width 77 height 21
type input "1"
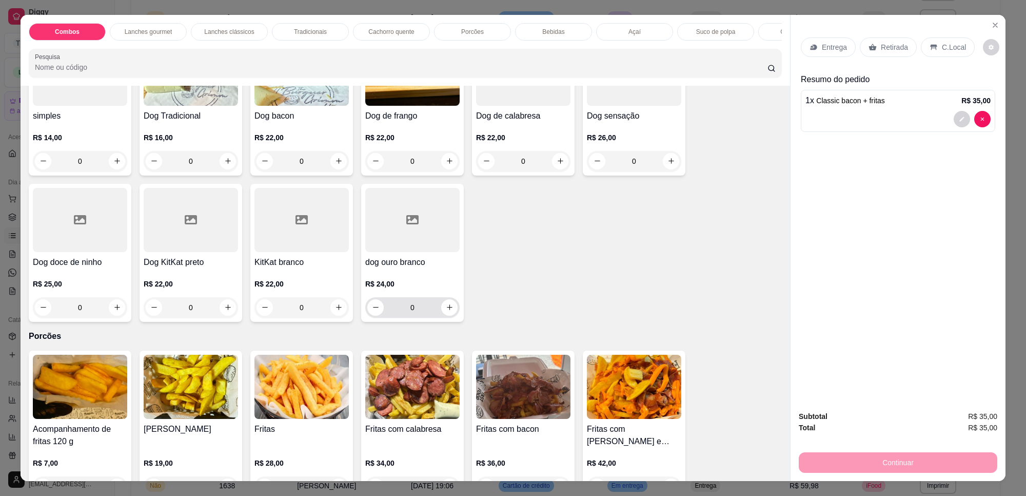
scroll to position [1347, 0]
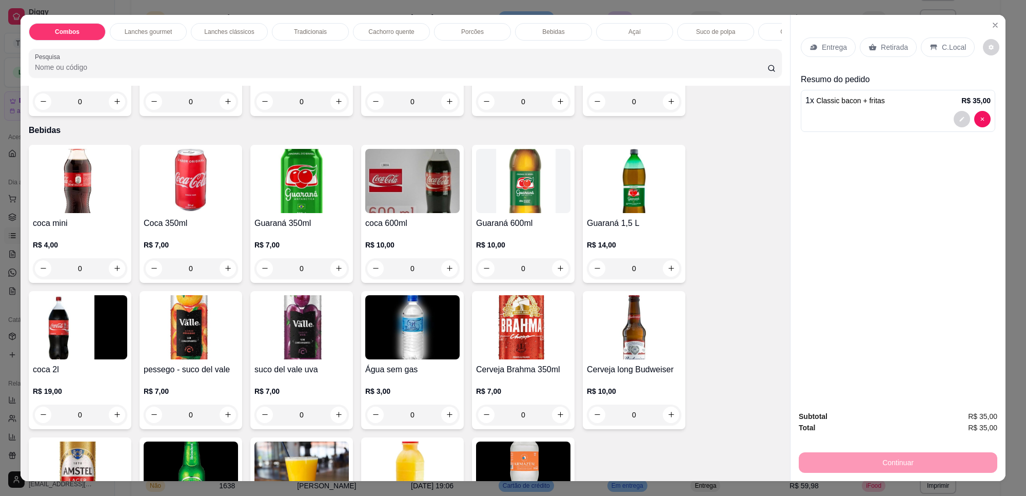
click at [385, 229] on h4 "coca 600ml" at bounding box center [412, 223] width 94 height 12
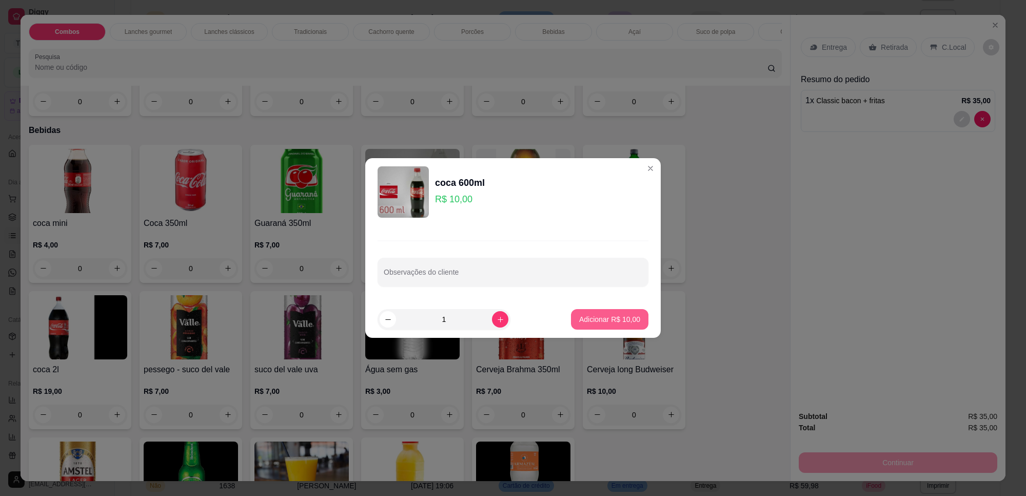
click at [609, 319] on p "Adicionar R$ 10,00" at bounding box center [609, 319] width 61 height 10
type input "1"
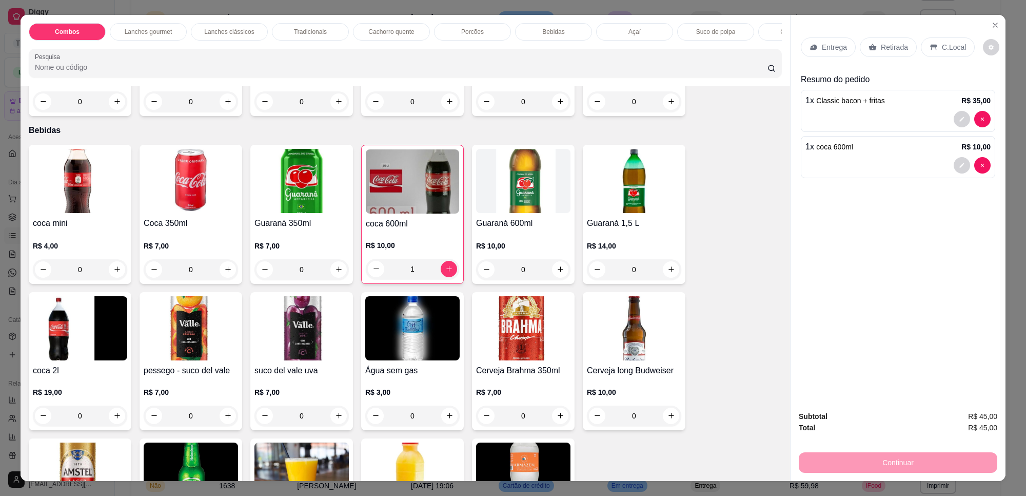
click at [801, 39] on div "Entrega" at bounding box center [828, 47] width 55 height 20
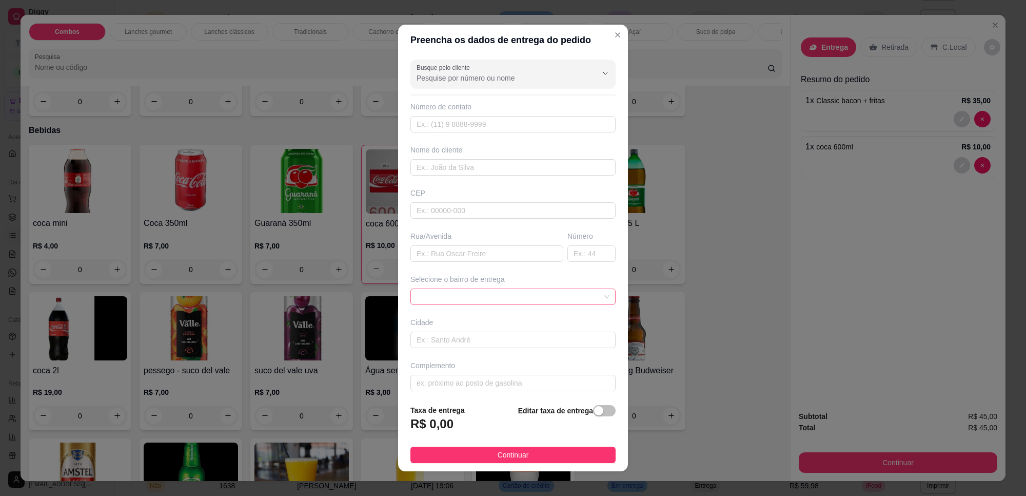
click at [510, 301] on span at bounding box center [513, 296] width 193 height 15
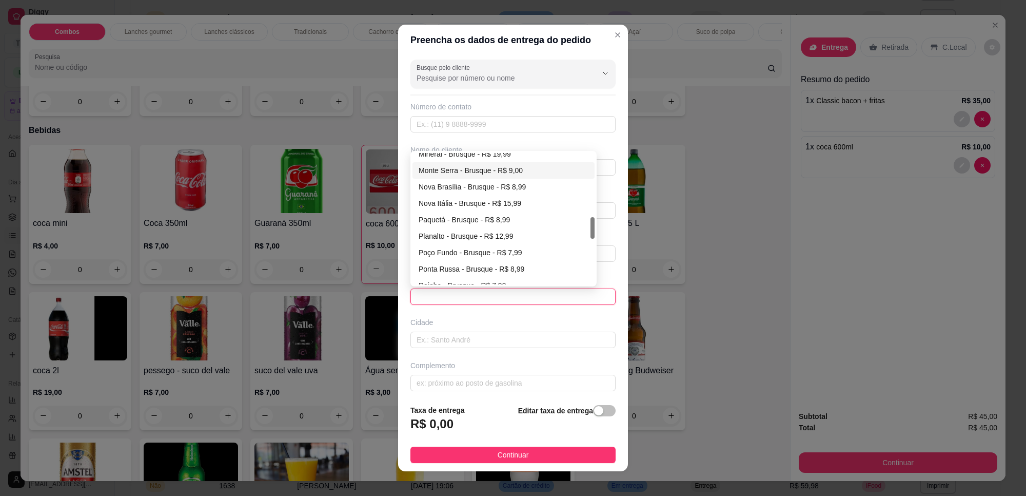
scroll to position [257, 0]
click at [481, 222] on div "Jardim Maluche - Brusque - R$ 6,99" at bounding box center [504, 216] width 170 height 11
type input "Brusque"
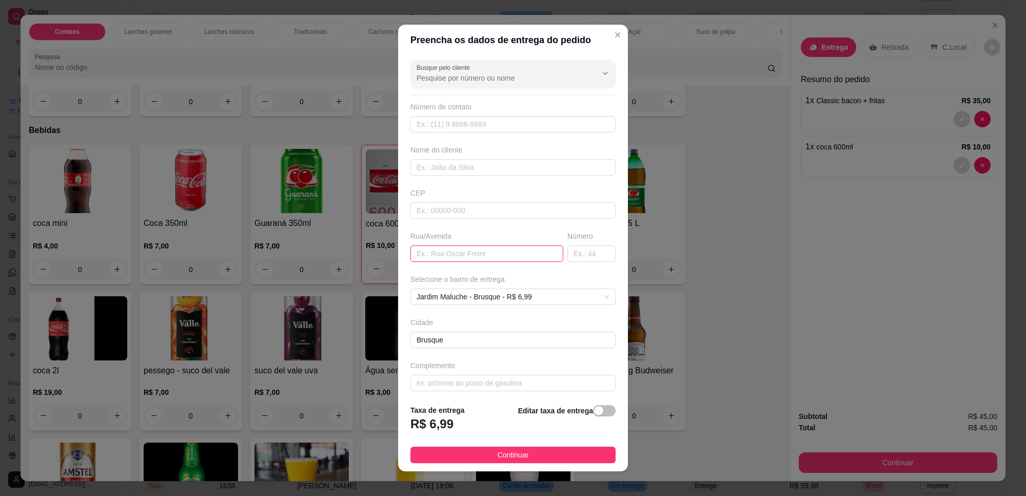
click at [449, 252] on input "text" at bounding box center [487, 253] width 153 height 16
paste input "[GEOGRAPHIC_DATA][PERSON_NAME]"
type input "[GEOGRAPHIC_DATA][PERSON_NAME]"
click at [570, 254] on input "text" at bounding box center [592, 253] width 48 height 16
type input "235"
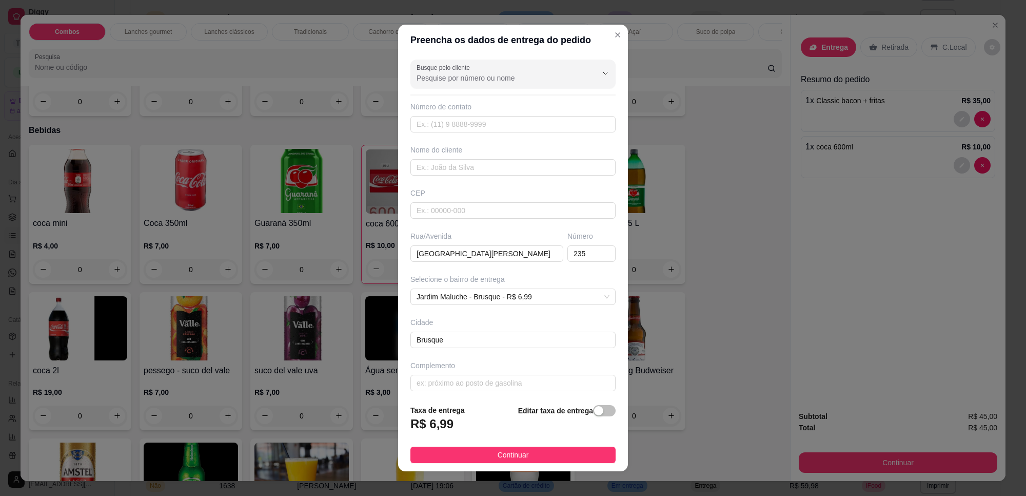
click at [453, 445] on footer "Taxa de entrega R$ 6,99 Editar taxa de entrega Continuar" at bounding box center [513, 433] width 230 height 75
click at [449, 450] on button "Continuar" at bounding box center [513, 455] width 205 height 16
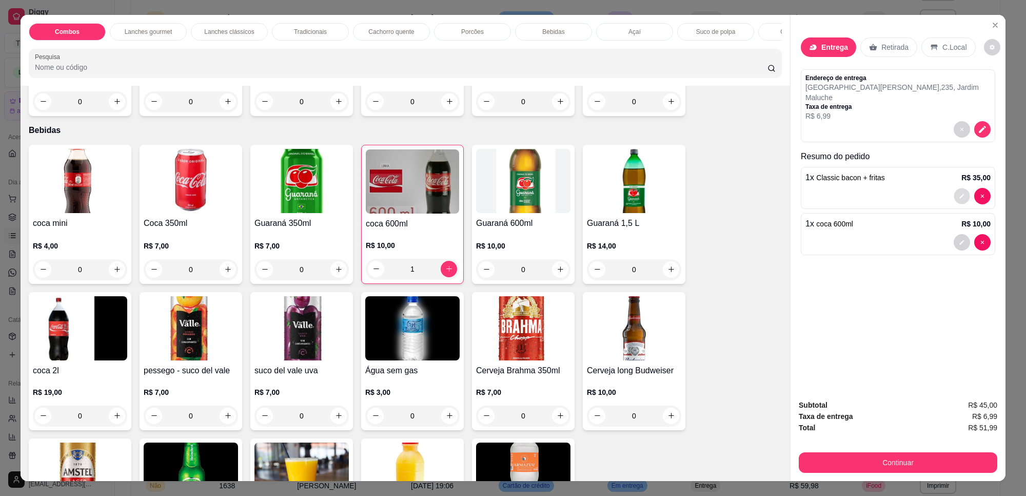
click at [956, 191] on button "decrease-product-quantity" at bounding box center [962, 196] width 16 height 16
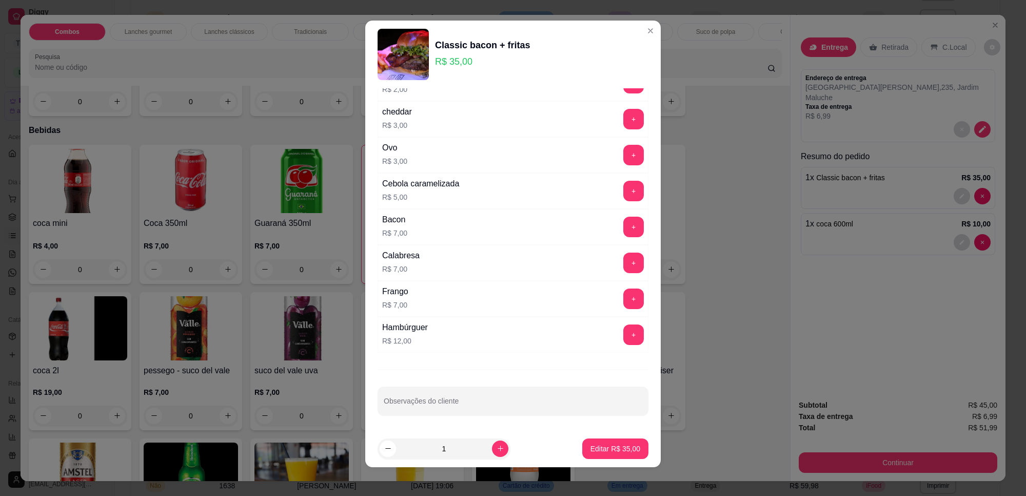
scroll to position [8, 0]
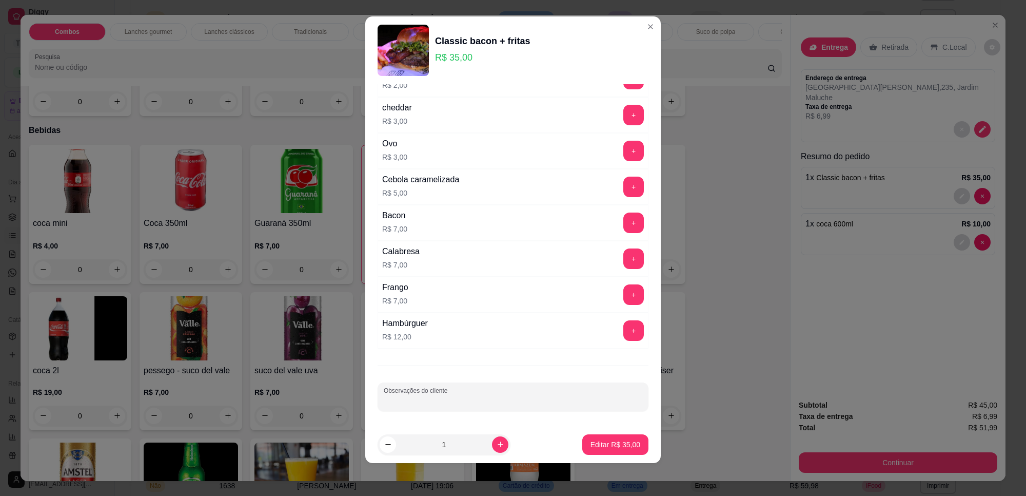
click at [475, 399] on input "Observações do cliente" at bounding box center [513, 401] width 259 height 10
type input "ao ponto"
click at [608, 440] on p "Editar R$ 35,00" at bounding box center [616, 444] width 50 height 10
type input "0"
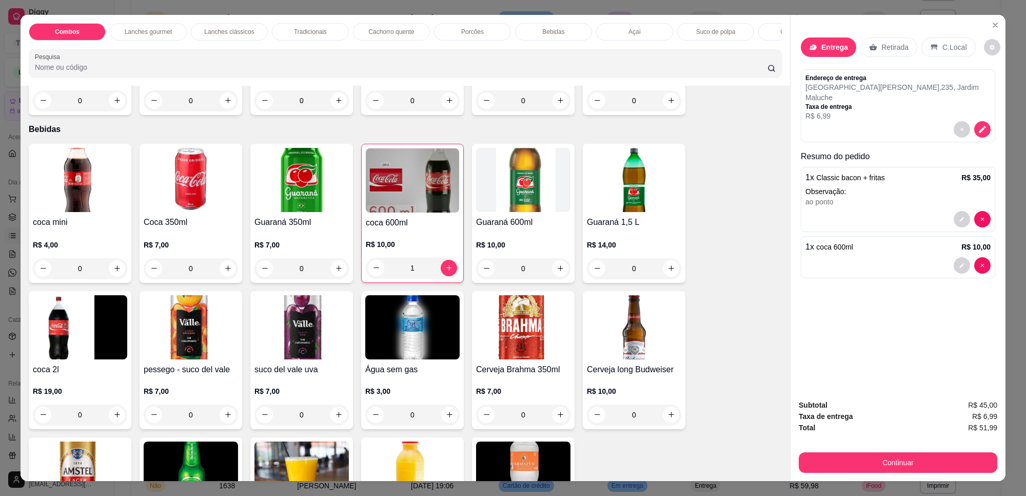
scroll to position [1346, 0]
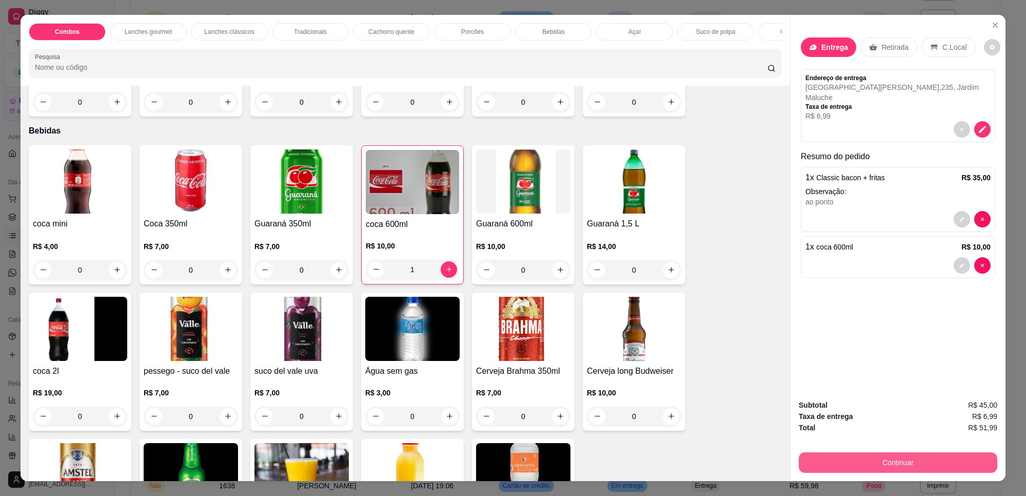
click at [870, 461] on button "Continuar" at bounding box center [898, 462] width 199 height 21
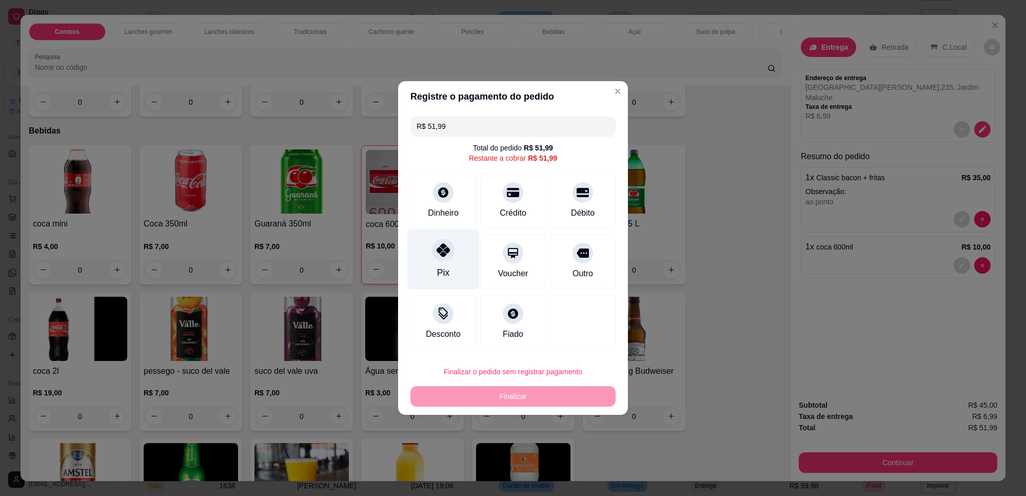
click at [442, 249] on icon at bounding box center [443, 249] width 13 height 13
type input "R$ 0,00"
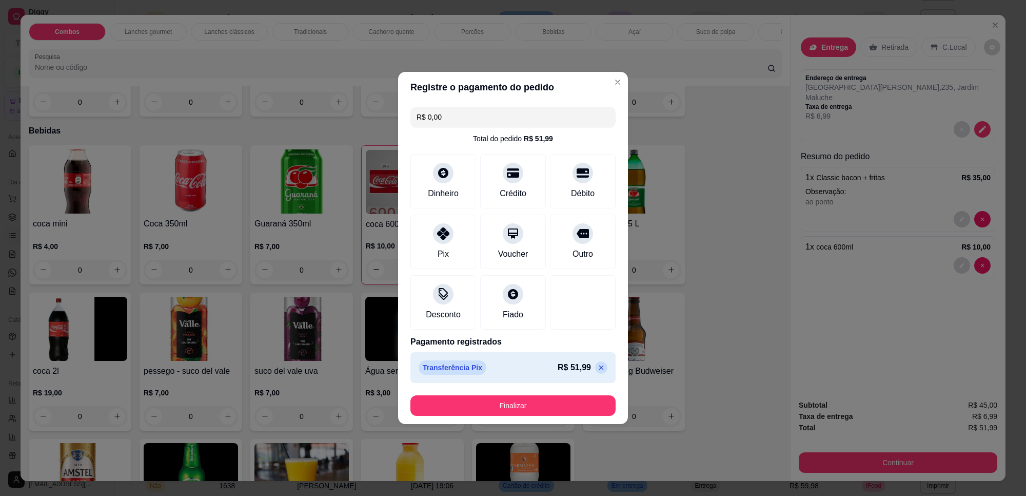
click at [465, 393] on footer "Finalizar" at bounding box center [513, 405] width 230 height 37
click at [464, 400] on button "Finalizar" at bounding box center [513, 405] width 205 height 21
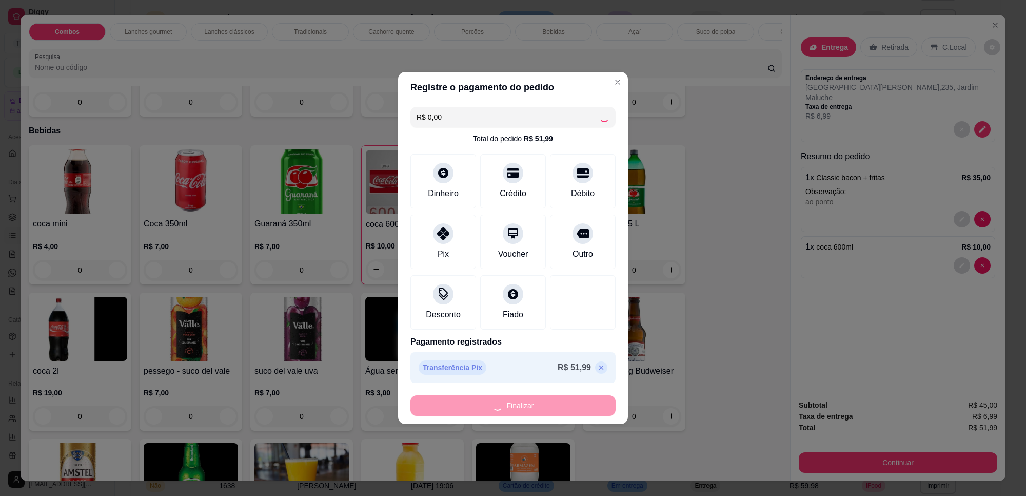
type input "0"
type input "-R$ 51,99"
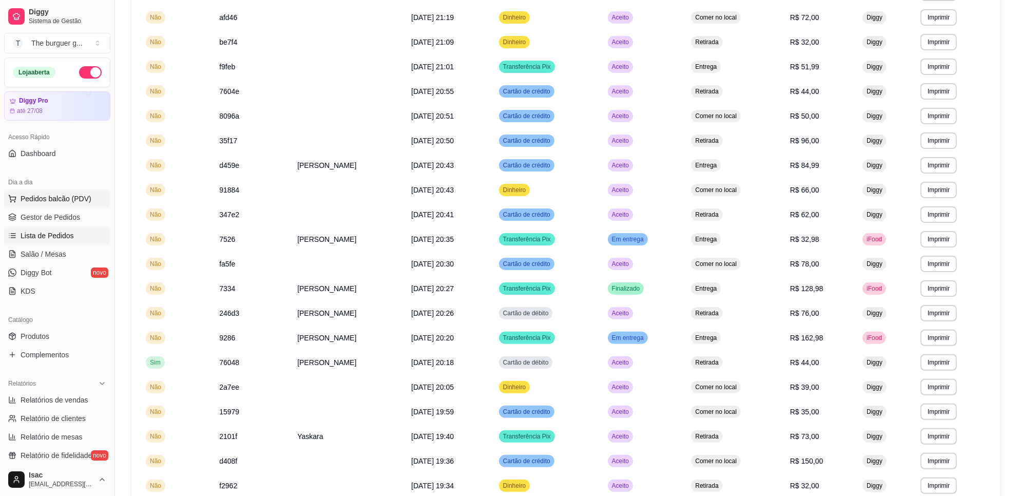
click at [81, 202] on span "Pedidos balcão (PDV)" at bounding box center [56, 198] width 71 height 10
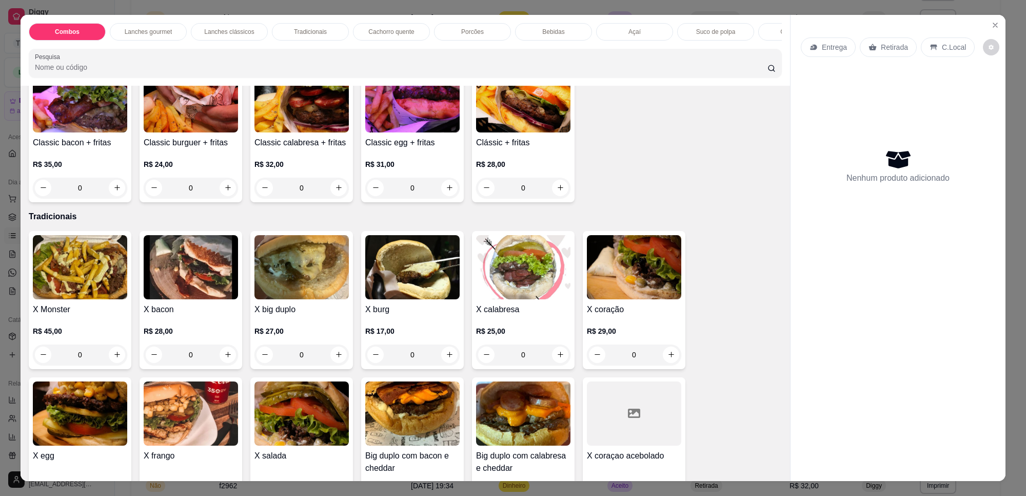
scroll to position [513, 0]
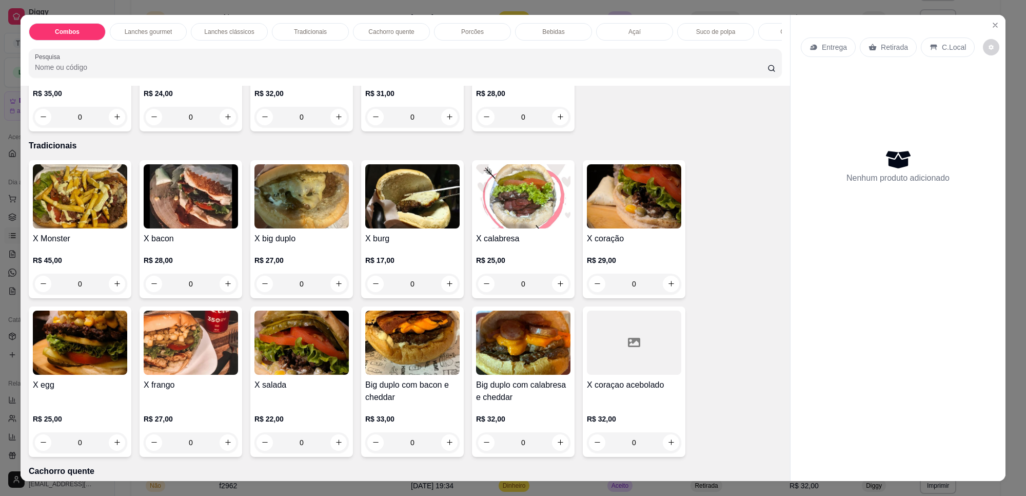
click at [462, 36] on div "Porcões" at bounding box center [472, 31] width 77 height 17
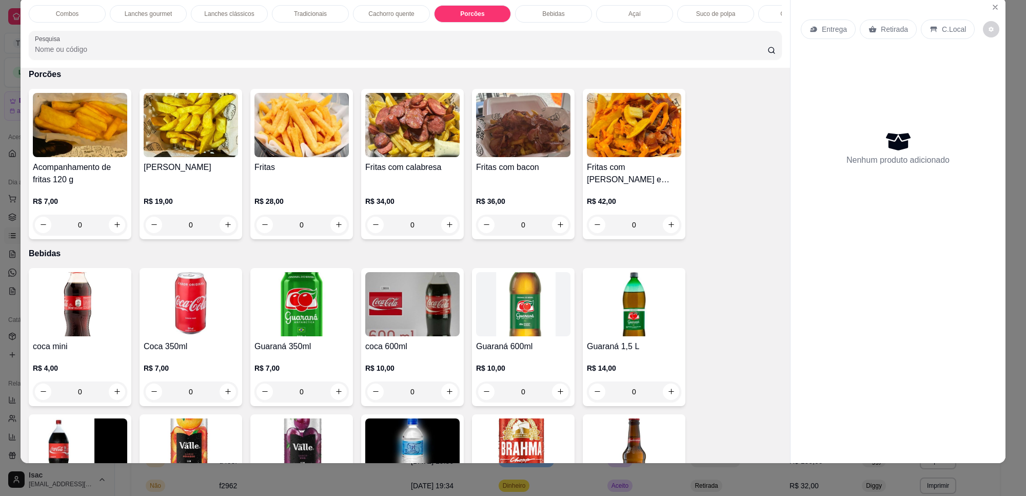
click at [414, 167] on div "Fritas com calabresa R$ 34,00 0" at bounding box center [412, 164] width 103 height 150
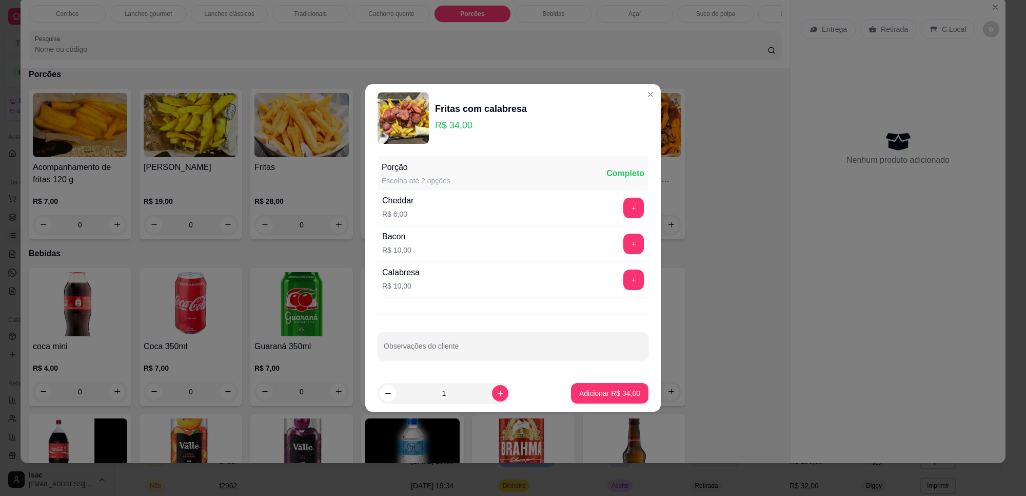
drag, startPoint x: 594, startPoint y: 409, endPoint x: 598, endPoint y: 403, distance: 6.6
click at [596, 406] on footer "1 Adicionar R$ 34,00" at bounding box center [513, 393] width 296 height 37
drag, startPoint x: 593, startPoint y: 407, endPoint x: 598, endPoint y: 398, distance: 9.9
click at [594, 406] on footer "1 Adicionar R$ 34,00" at bounding box center [513, 393] width 296 height 37
click at [598, 397] on p "Adicionar R$ 34,00" at bounding box center [609, 393] width 61 height 10
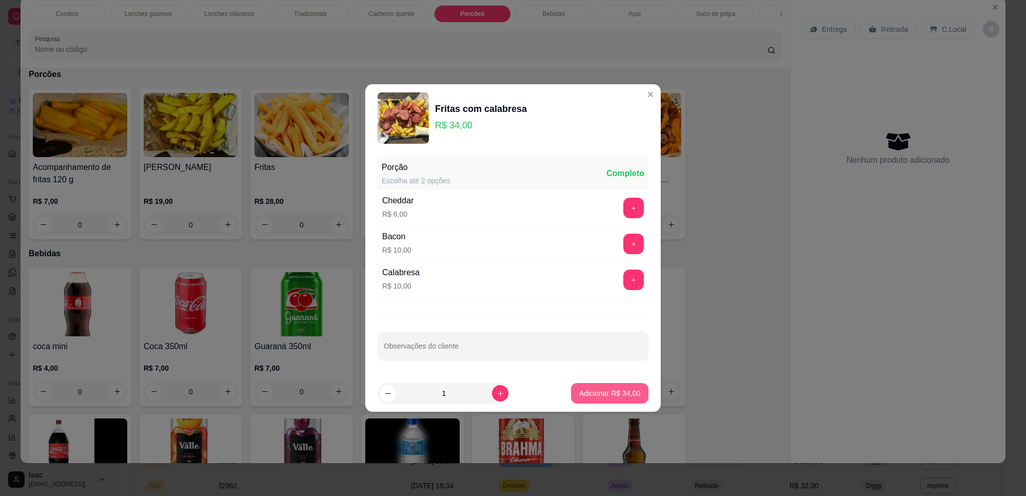
type input "1"
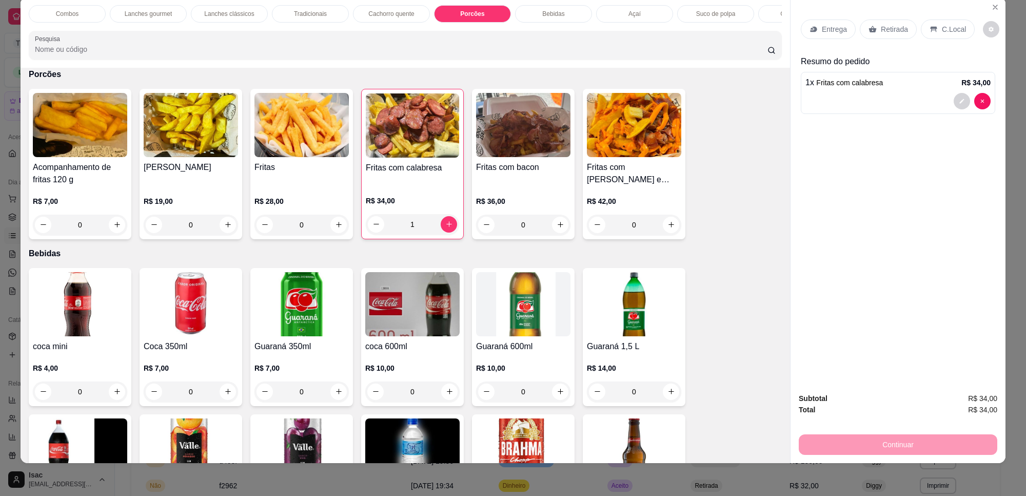
drag, startPoint x: 962, startPoint y: 29, endPoint x: 956, endPoint y: 32, distance: 6.7
click at [961, 29] on div "C.Local" at bounding box center [948, 30] width 54 height 20
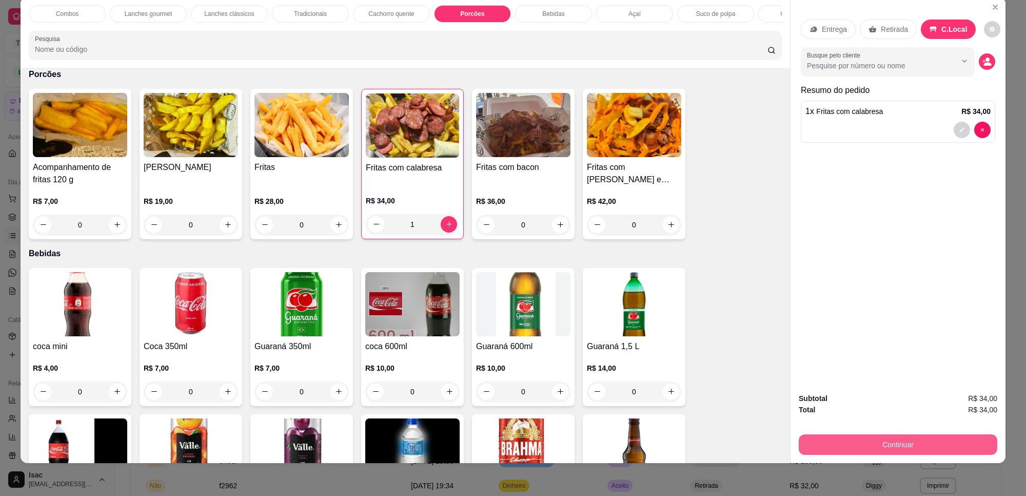
click at [838, 437] on button "Continuar" at bounding box center [898, 444] width 199 height 21
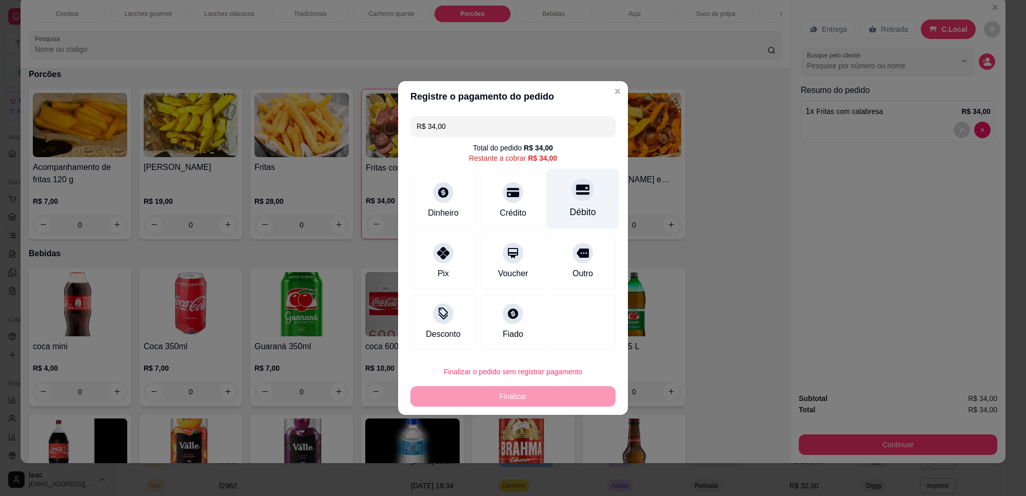
click at [568, 201] on div "Débito" at bounding box center [583, 199] width 72 height 60
type input "R$ 0,00"
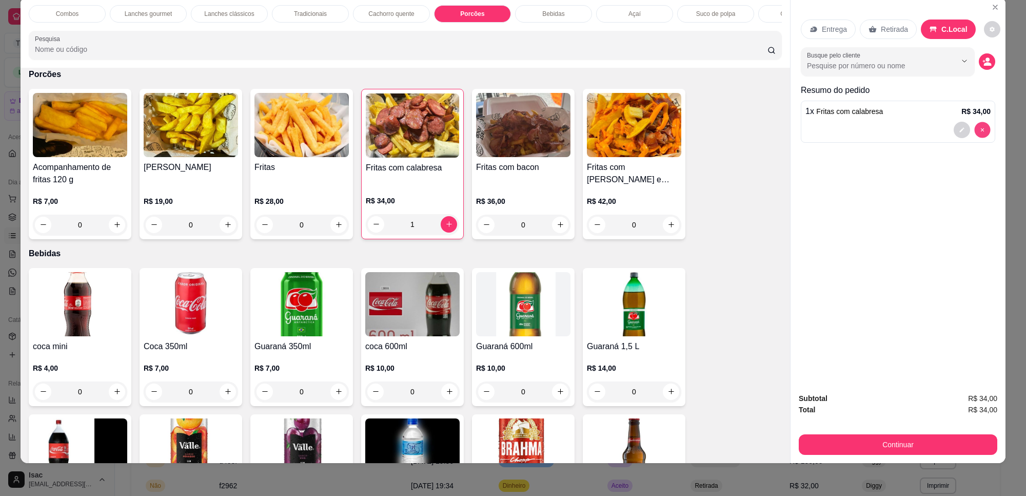
type input "0"
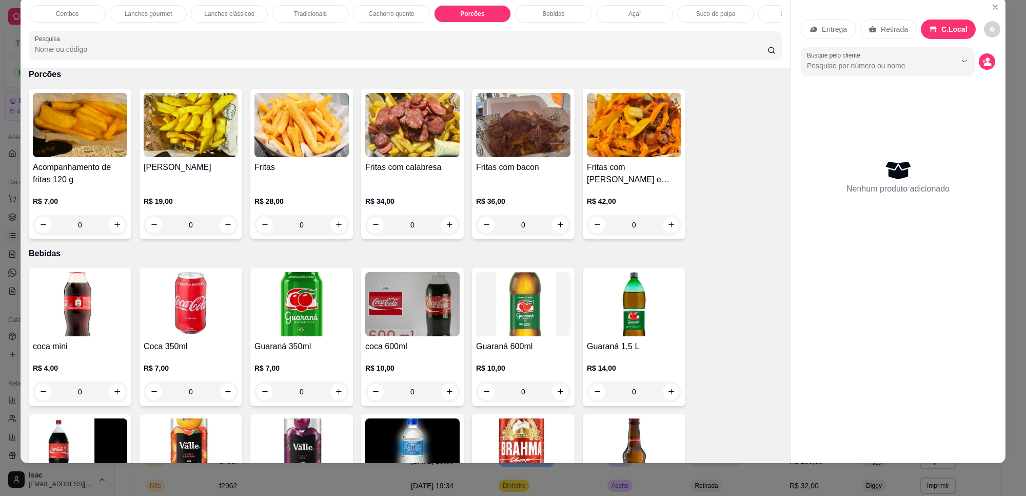
click at [666, 383] on div "R$ 14,00 0" at bounding box center [634, 382] width 94 height 39
drag, startPoint x: 397, startPoint y: 20, endPoint x: 364, endPoint y: 42, distance: 39.1
click at [397, 21] on div "Cachorro quente" at bounding box center [391, 13] width 77 height 17
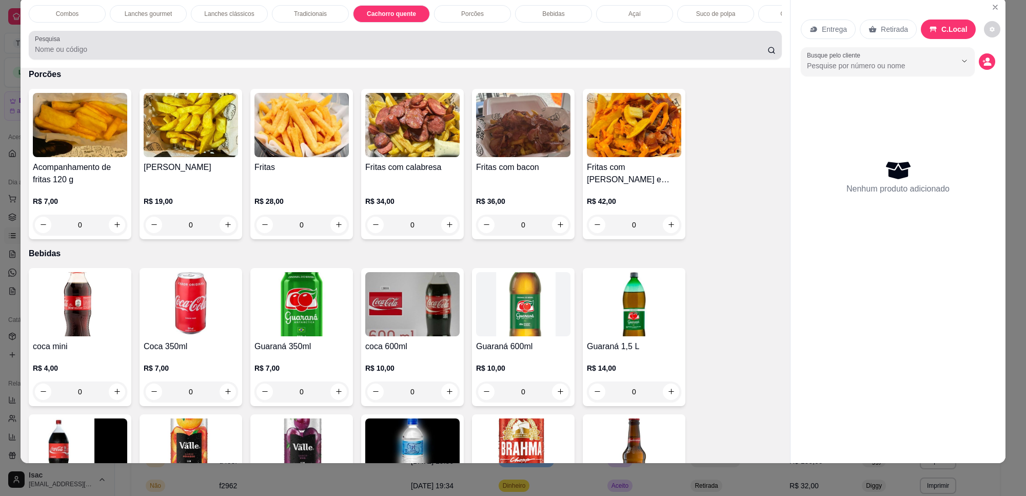
scroll to position [892, 0]
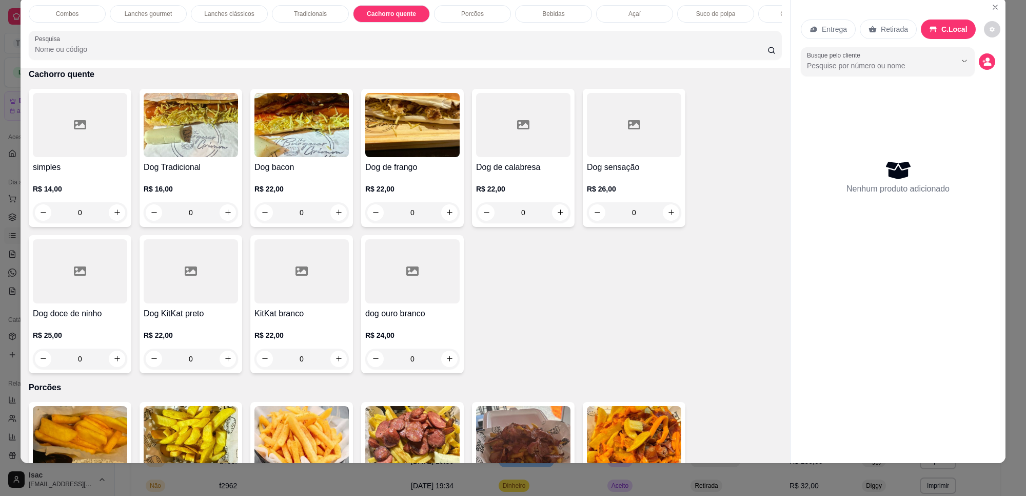
click at [214, 194] on p "R$ 16,00" at bounding box center [191, 189] width 94 height 10
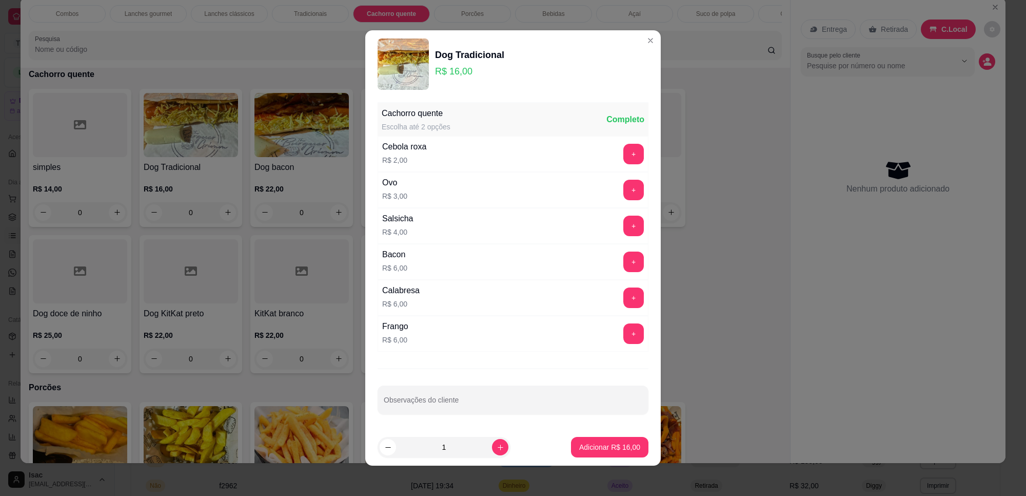
drag, startPoint x: 520, startPoint y: 327, endPoint x: 679, endPoint y: 250, distance: 176.7
click at [532, 320] on div "Frango R$ 6,00 +" at bounding box center [513, 334] width 271 height 36
click at [586, 450] on p "Adicionar R$ 16,00" at bounding box center [610, 447] width 60 height 10
type input "1"
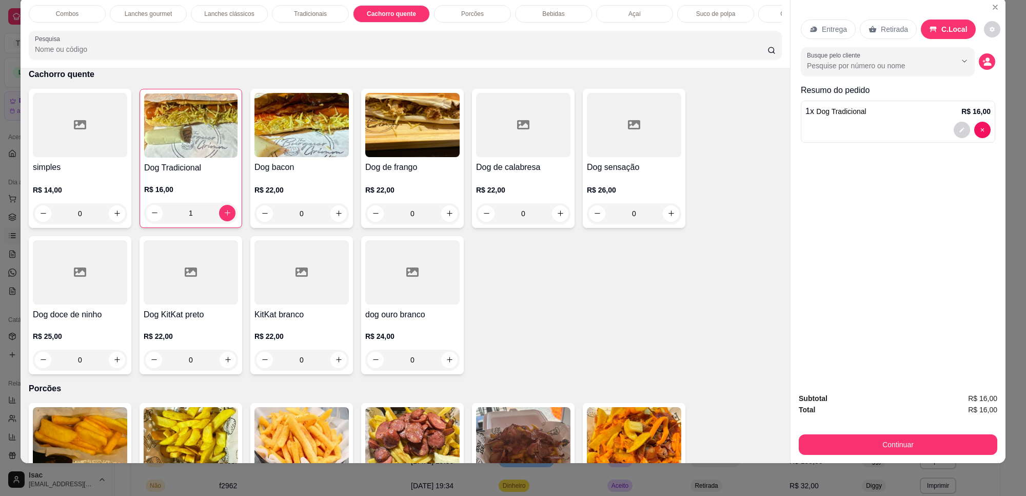
click at [309, 11] on p "Tradicionais" at bounding box center [310, 14] width 33 height 8
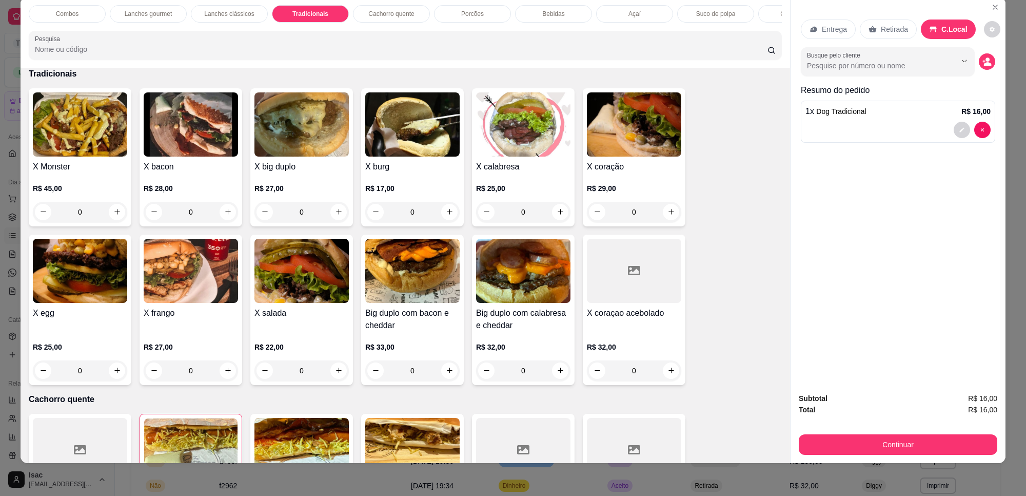
click at [325, 379] on div "0" at bounding box center [302, 370] width 94 height 21
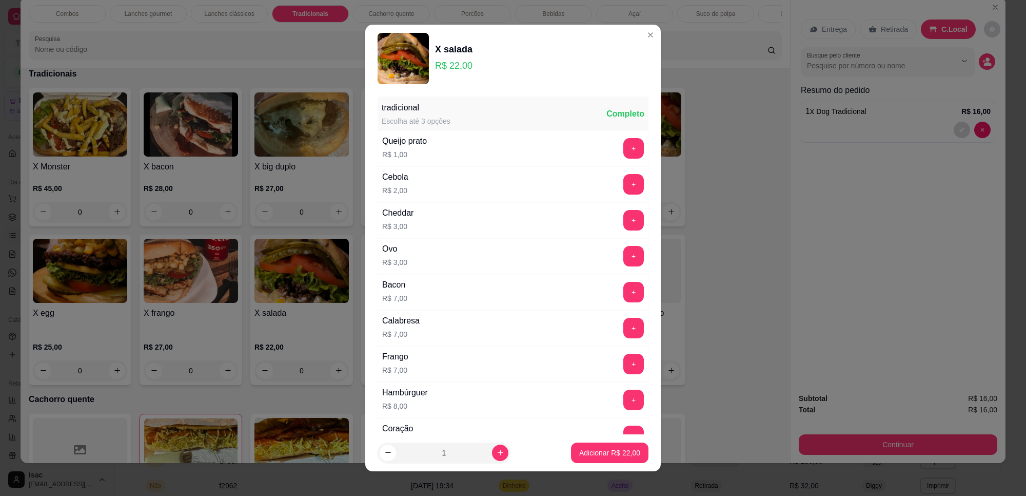
click at [567, 367] on div "Frango R$ 7,00 +" at bounding box center [513, 364] width 271 height 36
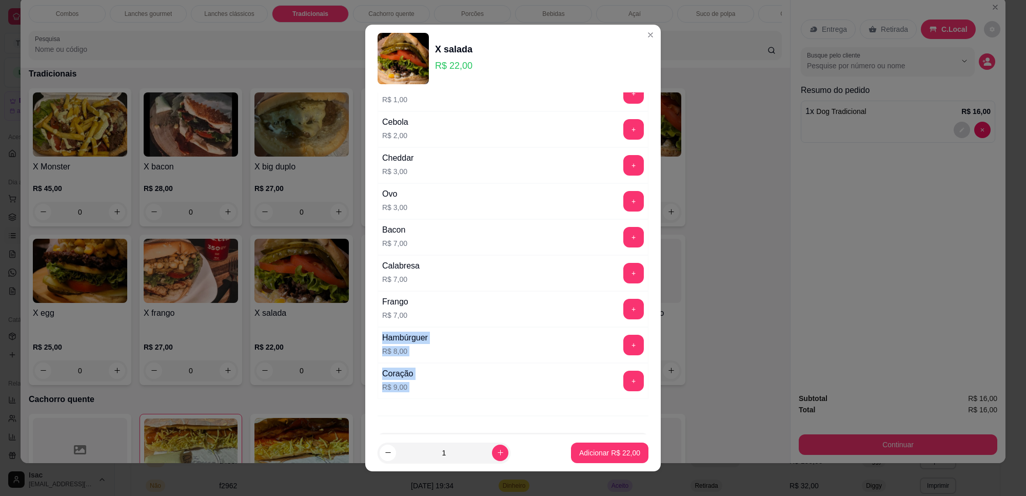
scroll to position [99, 0]
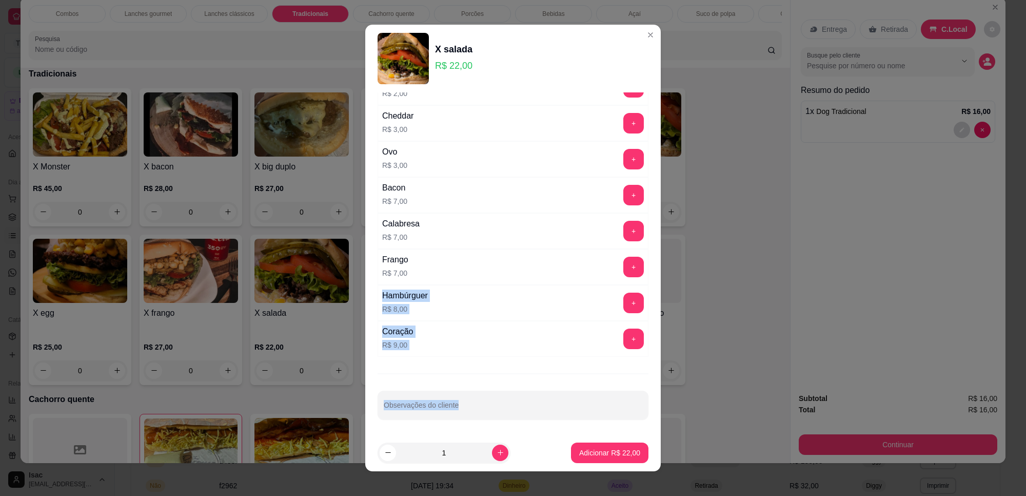
drag, startPoint x: 552, startPoint y: 376, endPoint x: 458, endPoint y: 436, distance: 111.0
click at [455, 434] on section "X salada R$ 22,00 tradicional Escolha até 3 opções Completo Queijo prato R$ 1,0…" at bounding box center [513, 248] width 296 height 446
click at [492, 459] on button "increase-product-quantity" at bounding box center [500, 452] width 16 height 16
click at [492, 448] on button "increase-product-quantity" at bounding box center [500, 452] width 16 height 16
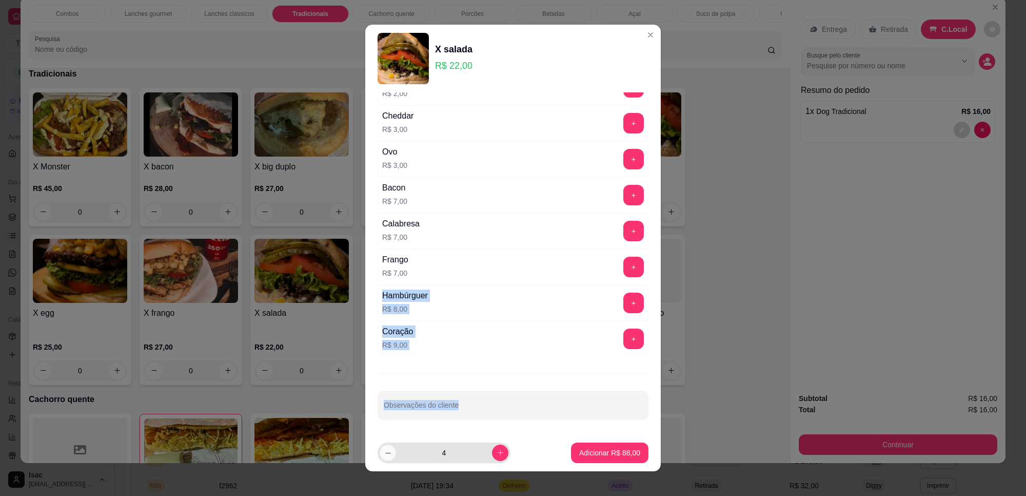
click at [386, 456] on icon "decrease-product-quantity" at bounding box center [388, 453] width 8 height 8
click at [380, 453] on button "decrease-product-quantity" at bounding box center [388, 452] width 16 height 16
type input "2"
click at [600, 458] on button "Adicionar R$ 44,00" at bounding box center [609, 452] width 77 height 21
type input "2"
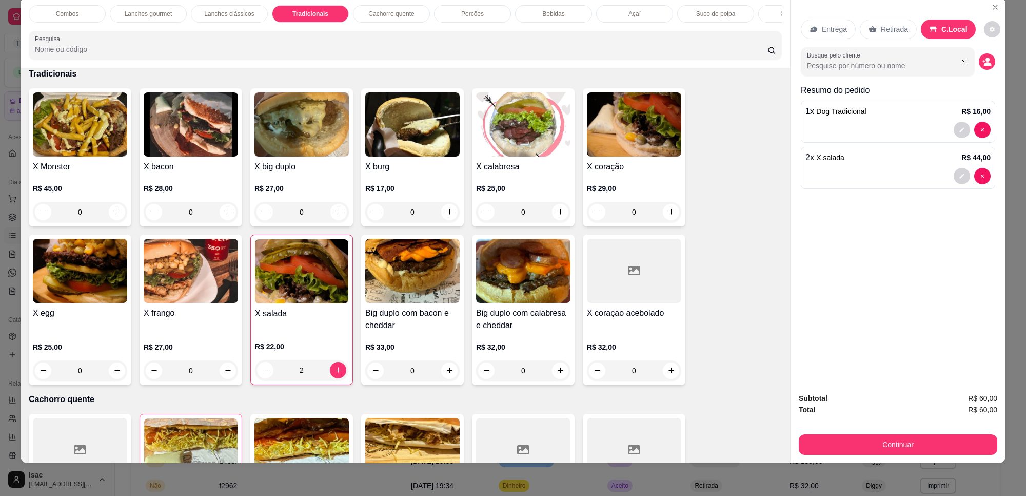
click at [895, 23] on div "Retirada" at bounding box center [888, 30] width 57 height 20
click at [909, 434] on div "Continuar" at bounding box center [898, 443] width 199 height 23
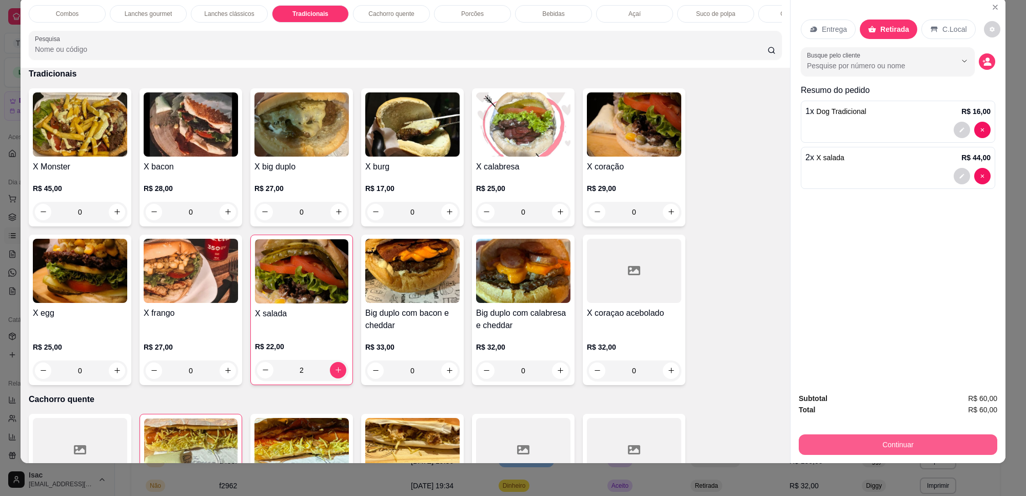
click at [909, 445] on button "Continuar" at bounding box center [898, 444] width 199 height 21
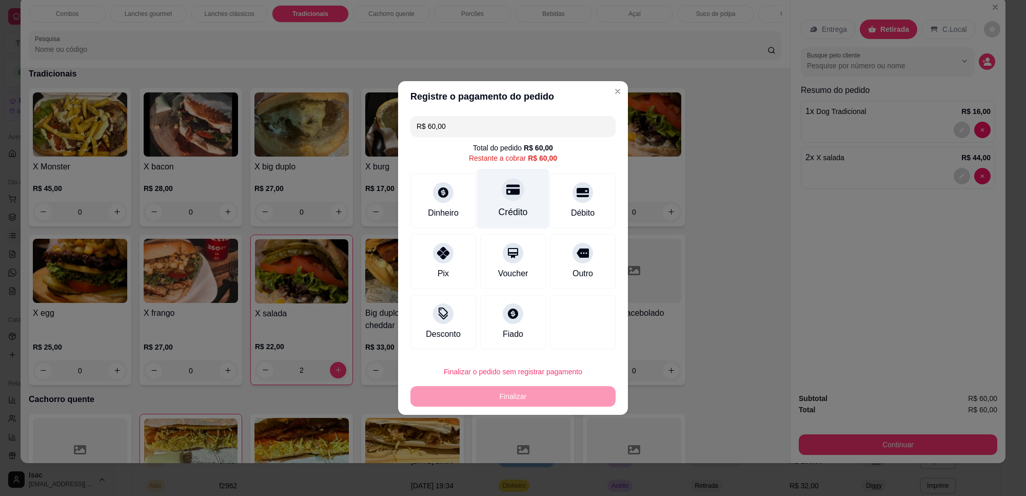
click at [520, 195] on div "Crédito" at bounding box center [513, 199] width 72 height 60
type input "R$ 0,00"
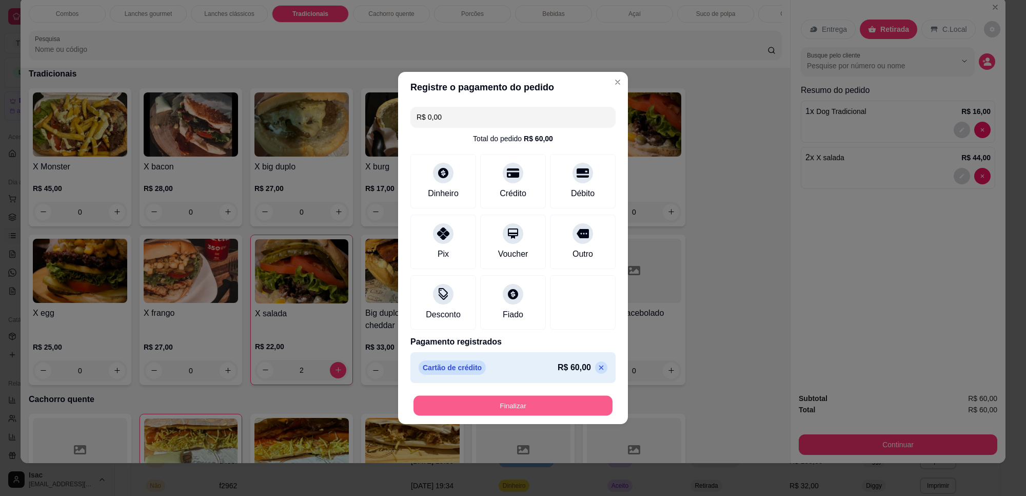
click at [439, 415] on button "Finalizar" at bounding box center [513, 406] width 199 height 20
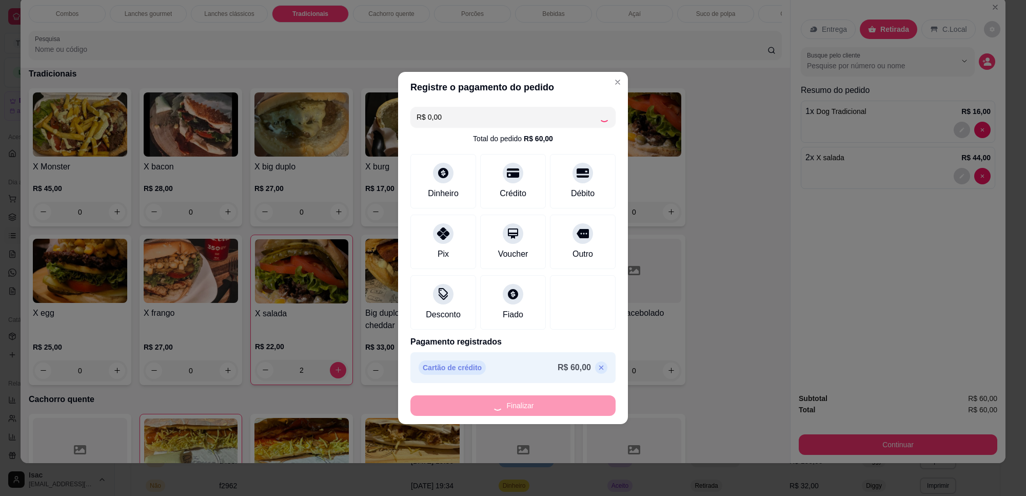
type input "0"
type input "-R$ 60,00"
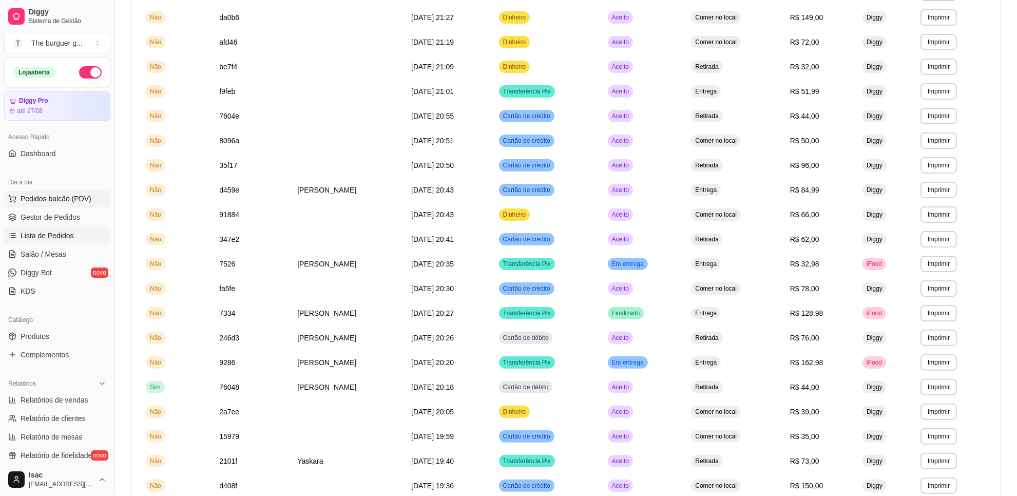
click at [57, 194] on span "Pedidos balcão (PDV)" at bounding box center [56, 198] width 71 height 10
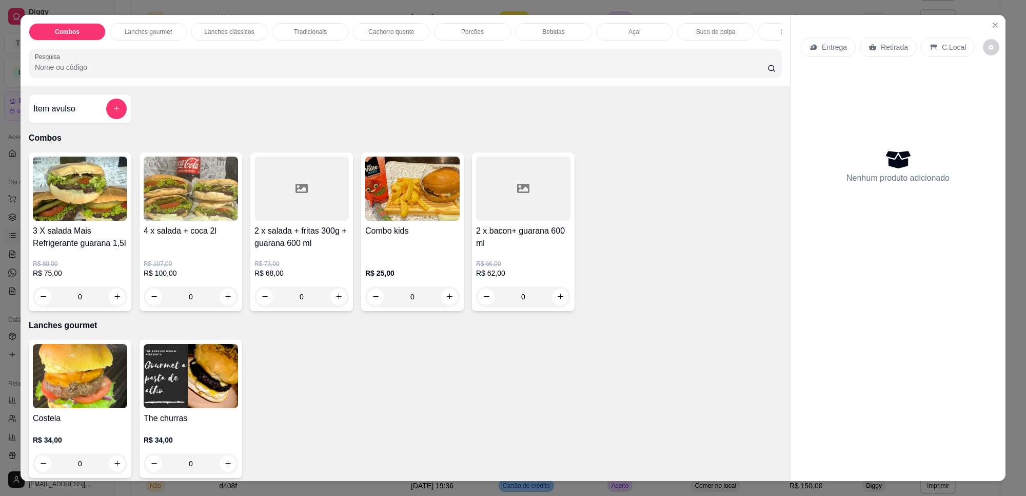
click at [545, 30] on p "Bebidas" at bounding box center [553, 32] width 22 height 8
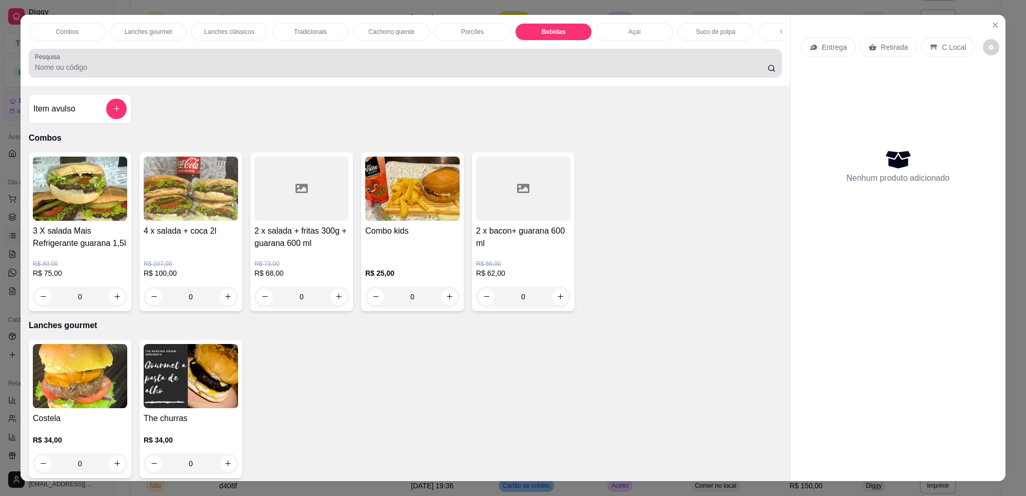
scroll to position [18, 0]
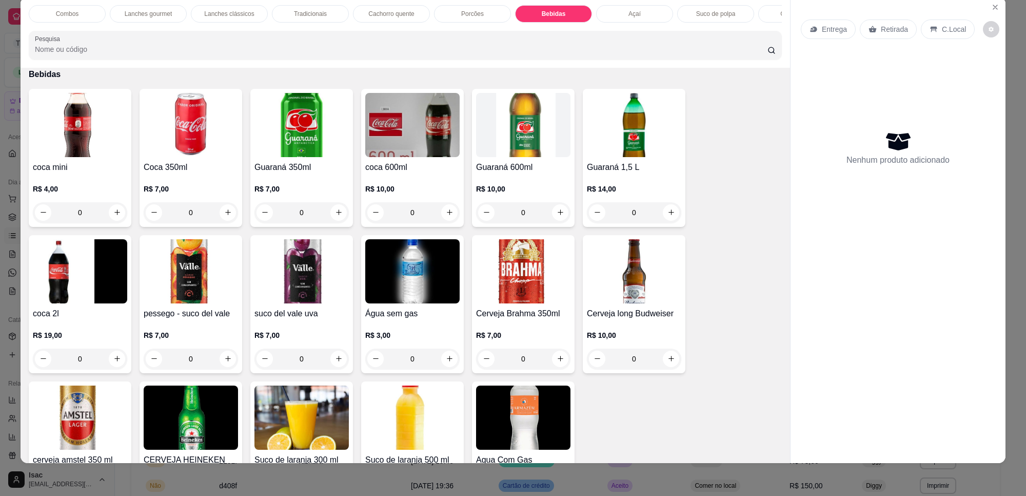
drag, startPoint x: 460, startPoint y: 7, endPoint x: 440, endPoint y: 32, distance: 32.5
click at [460, 7] on div "Porcões" at bounding box center [472, 13] width 77 height 17
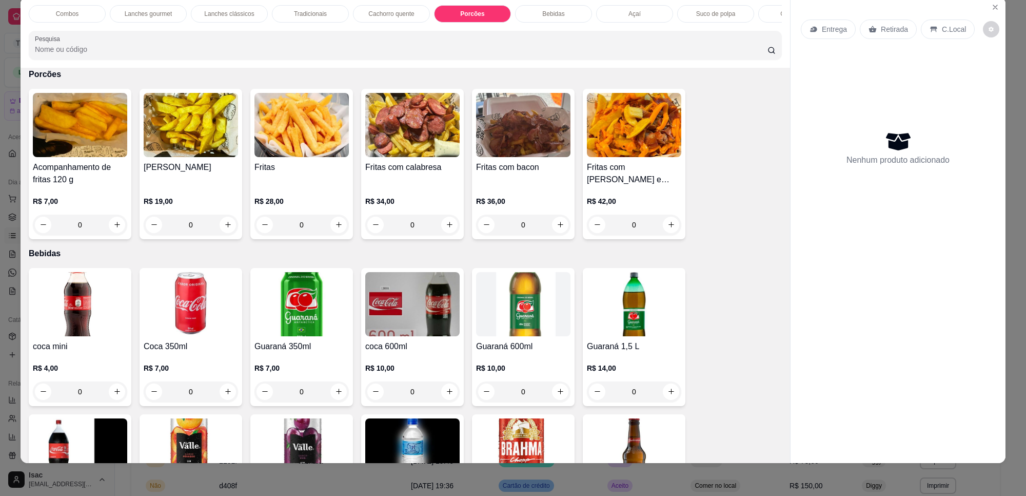
click at [416, 173] on h4 "Fritas com calabresa" at bounding box center [412, 167] width 94 height 12
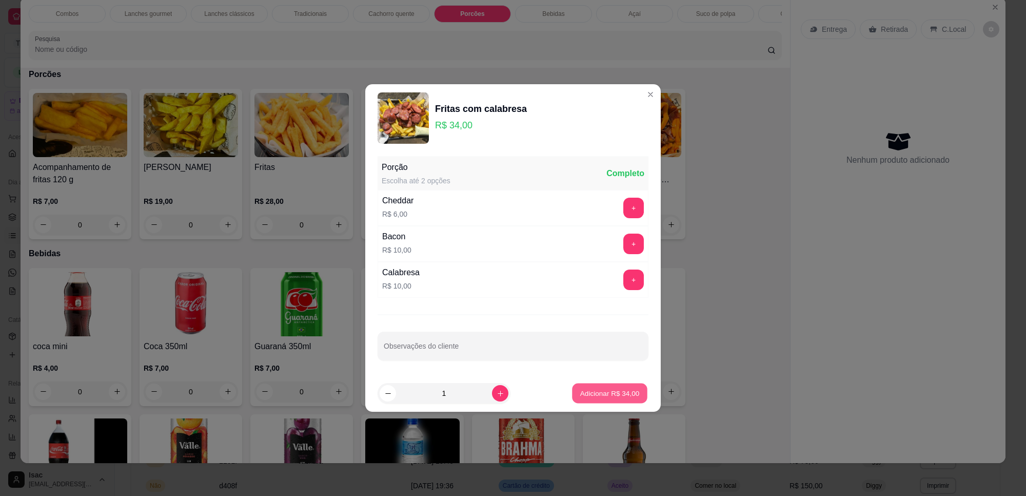
click at [630, 393] on button "Adicionar R$ 34,00" at bounding box center [609, 393] width 75 height 20
type input "1"
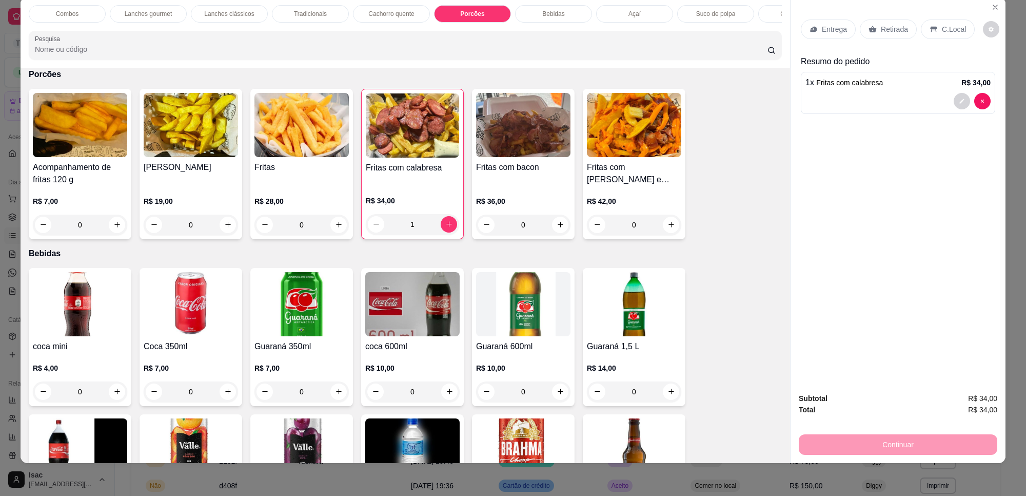
click at [930, 33] on icon at bounding box center [934, 29] width 8 height 8
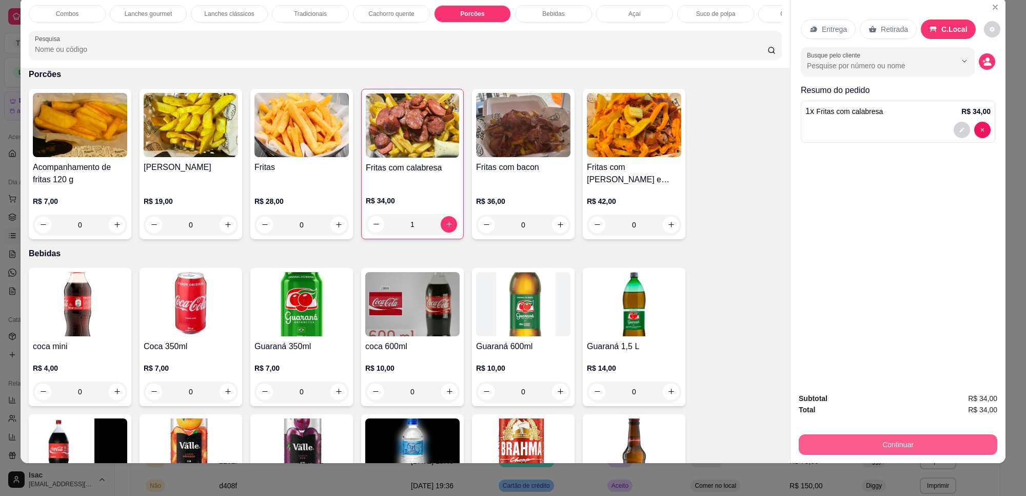
click at [860, 437] on button "Continuar" at bounding box center [898, 444] width 199 height 21
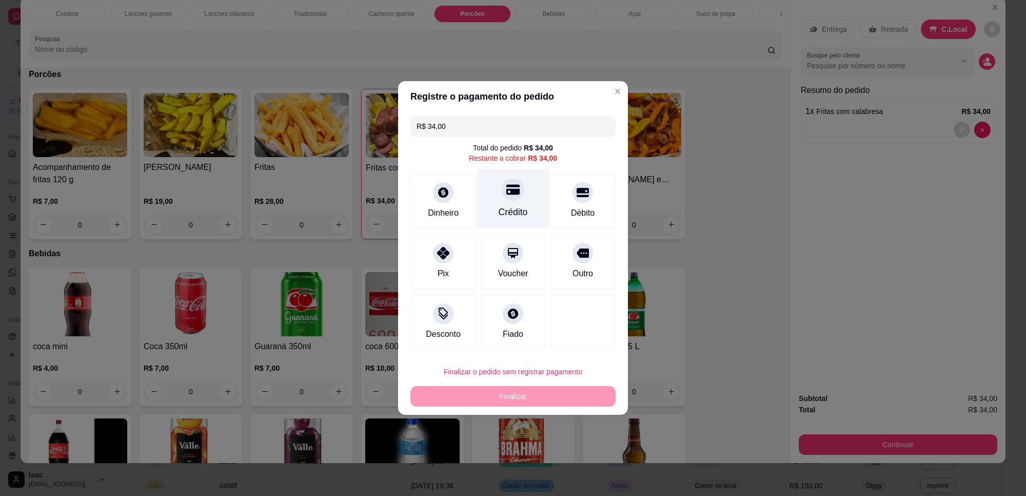
click at [532, 181] on div "Crédito" at bounding box center [513, 199] width 72 height 60
type input "R$ 0,00"
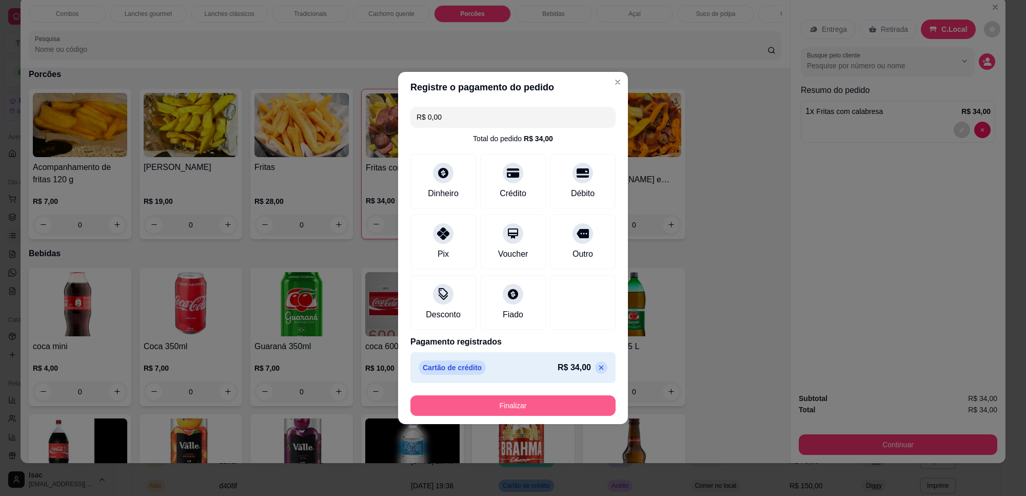
click at [532, 405] on button "Finalizar" at bounding box center [513, 405] width 205 height 21
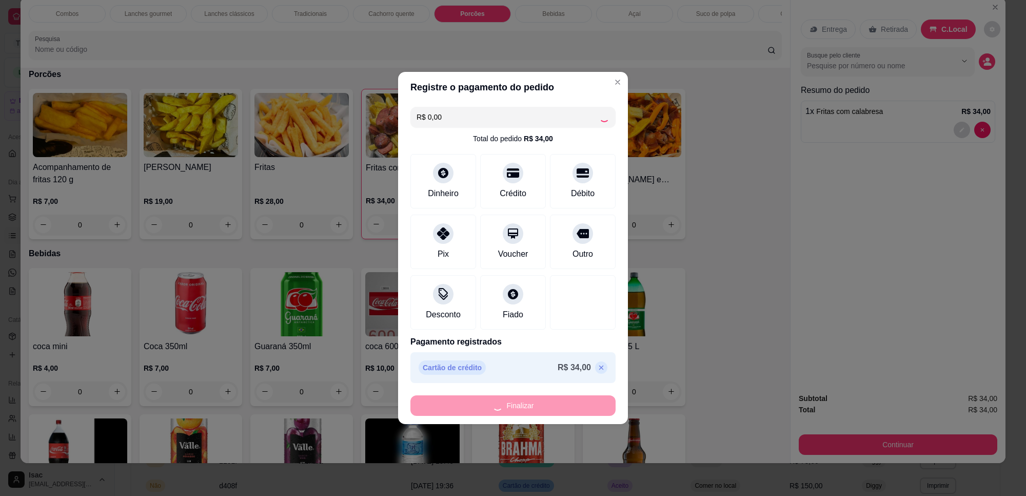
type input "0"
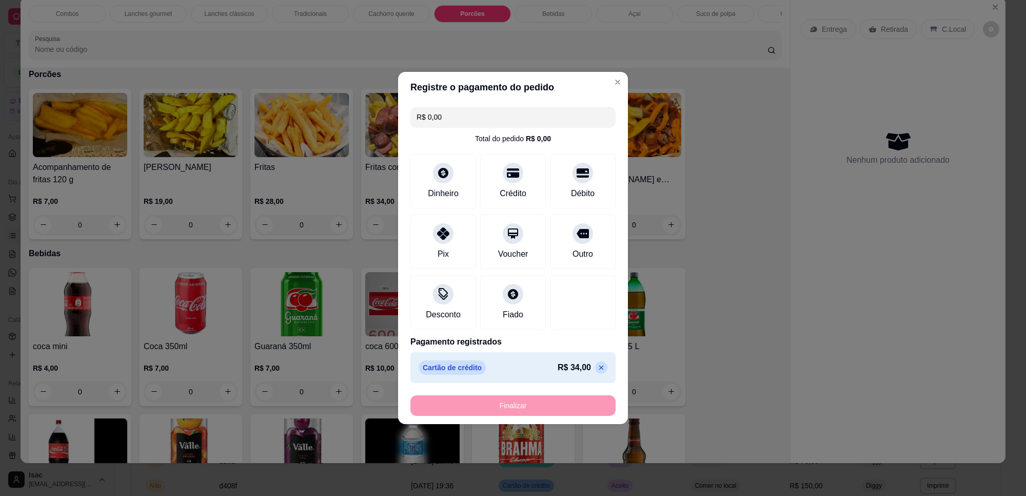
type input "-R$ 34,00"
